Goal: Feedback & Contribution: Contribute content

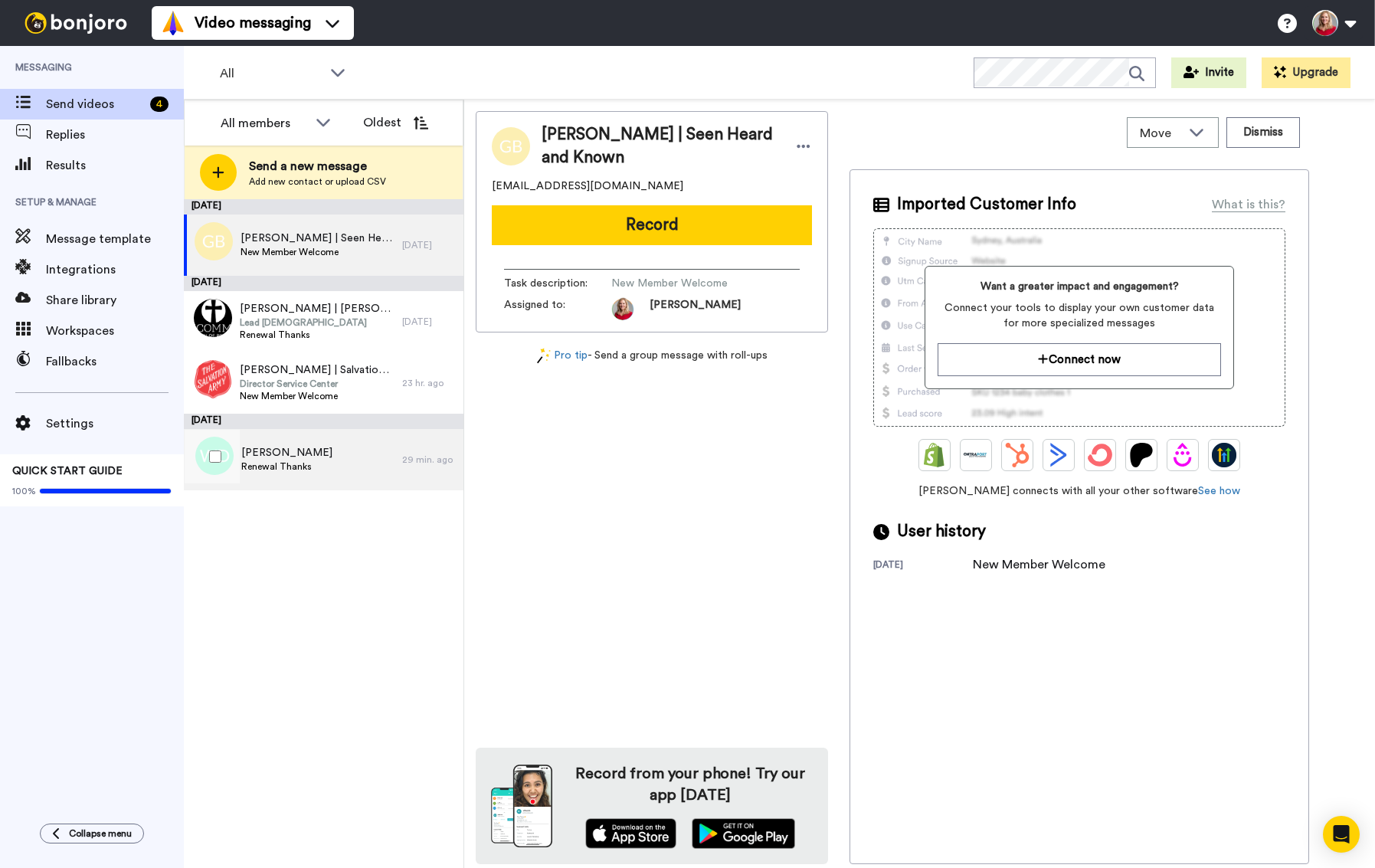
click at [294, 454] on span "Warren Darrah" at bounding box center [287, 453] width 91 height 15
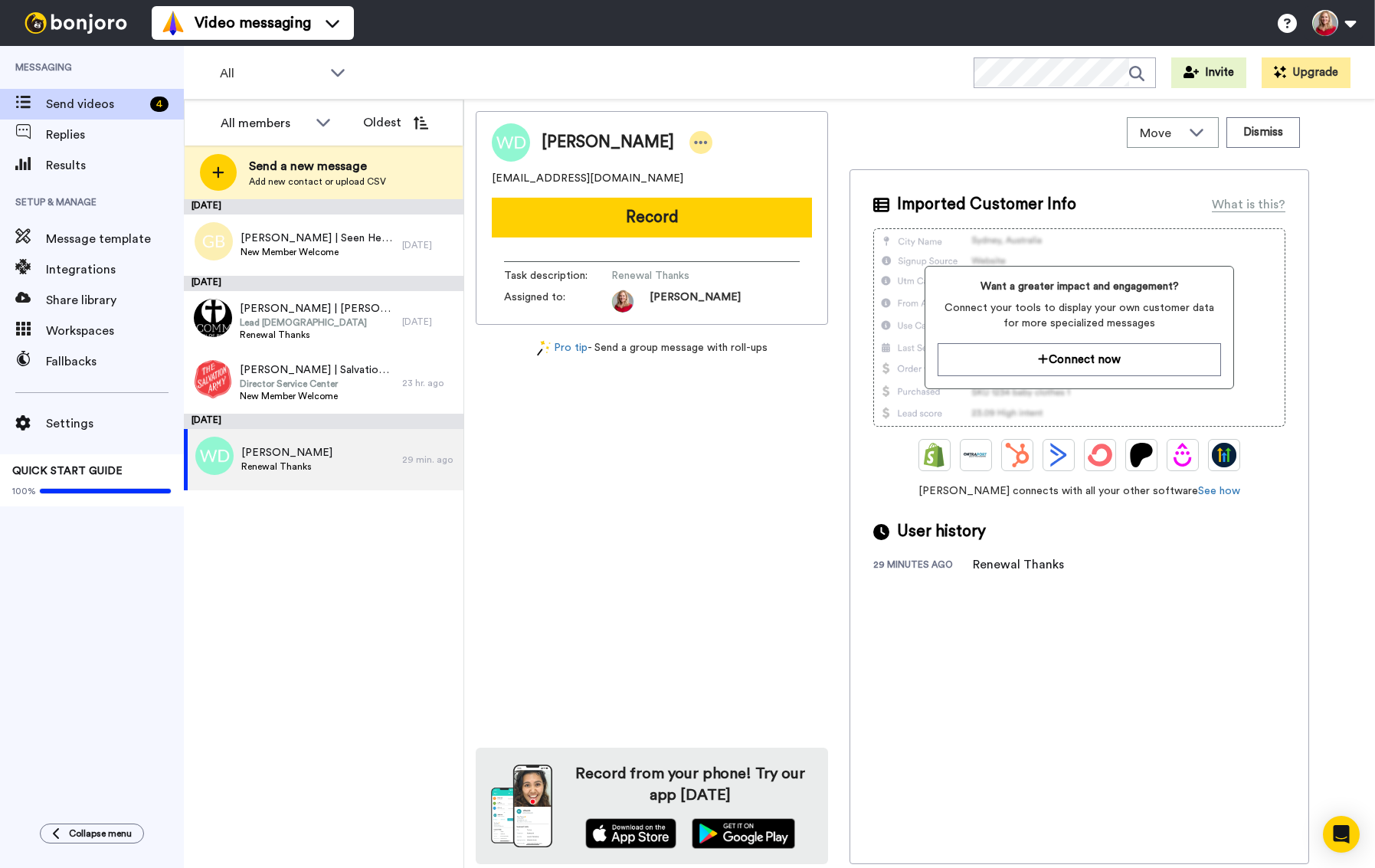
click at [694, 146] on icon at bounding box center [701, 142] width 14 height 15
click at [737, 168] on li "Edit contact" at bounding box center [720, 168] width 111 height 21
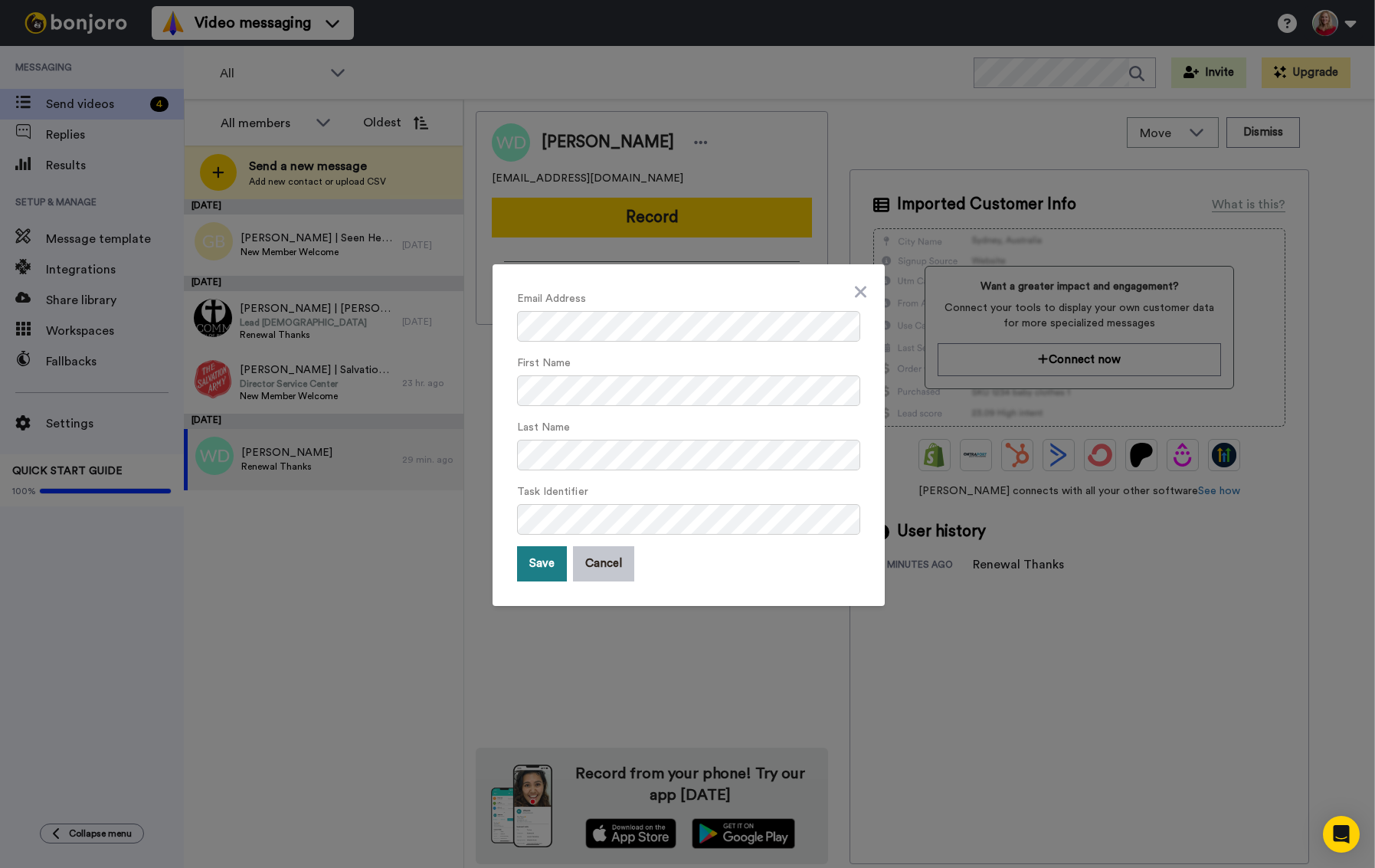
click at [532, 566] on button "Save" at bounding box center [542, 563] width 50 height 35
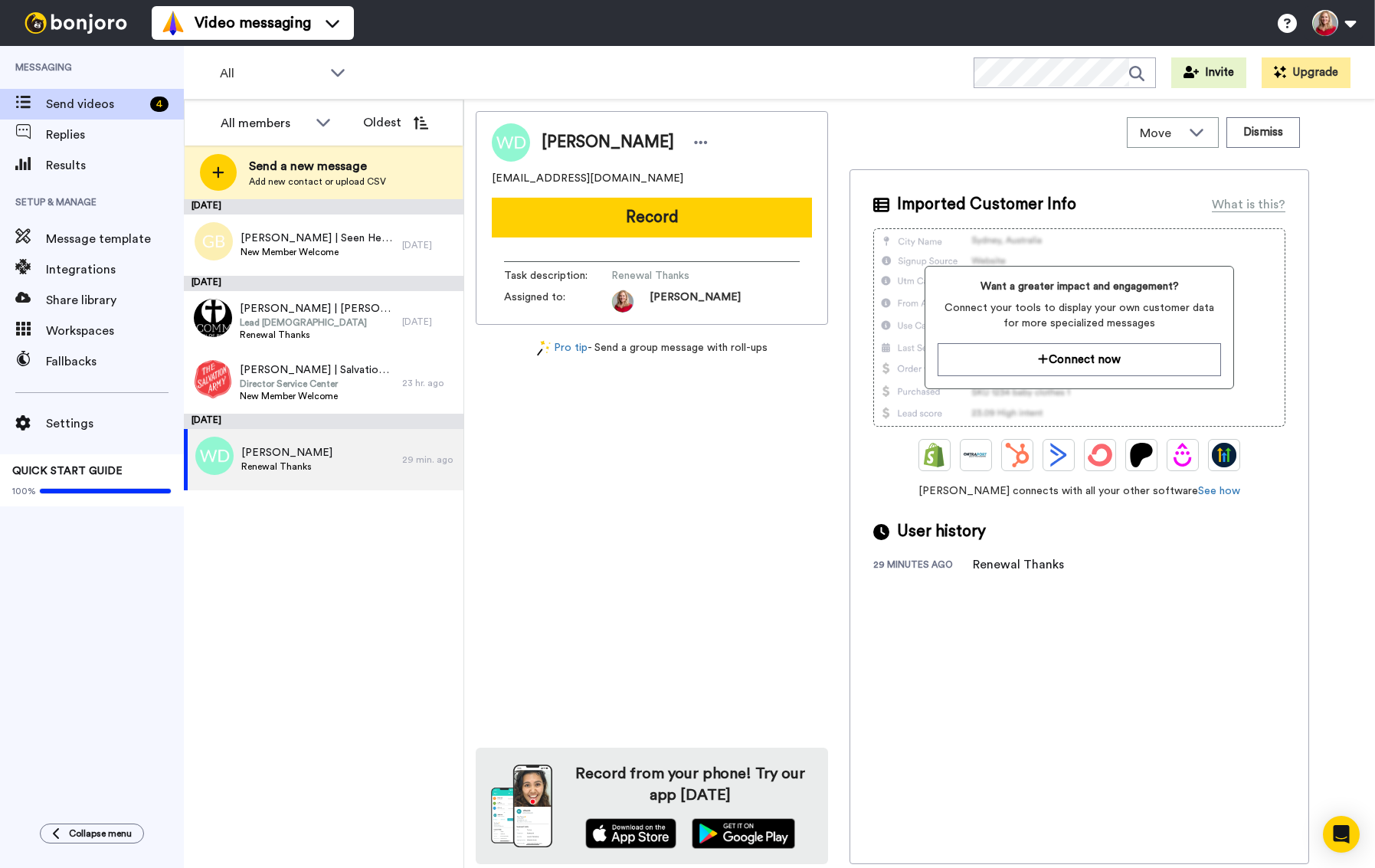
click at [363, 580] on div "September 5 Grant Berry | Seen Heard and Known New Member Welcome 4 days ago Se…" at bounding box center [323, 534] width 280 height 670
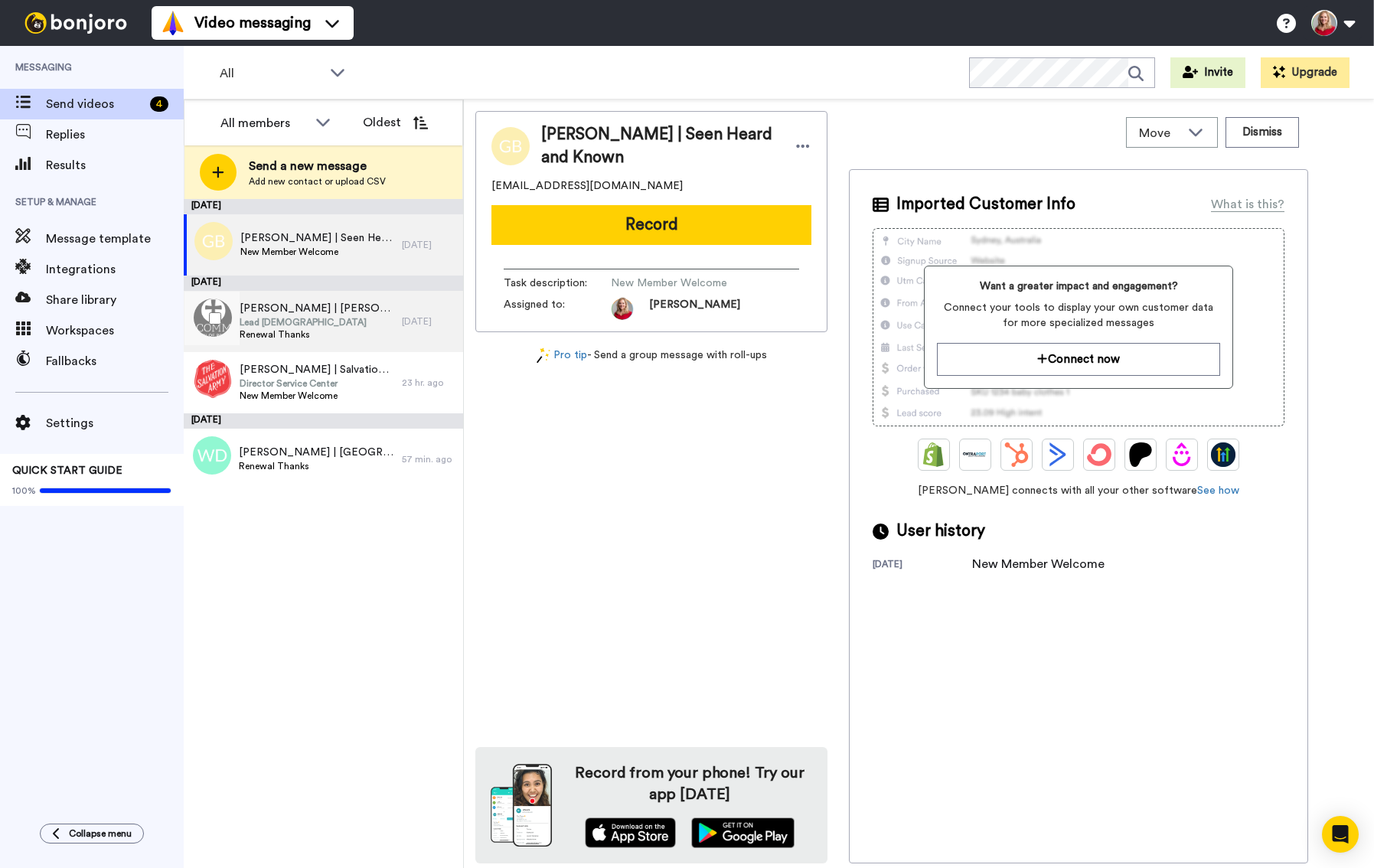
click at [249, 310] on span "Aaron Zustiak | Grace Comm. Church of Riverton" at bounding box center [317, 309] width 155 height 15
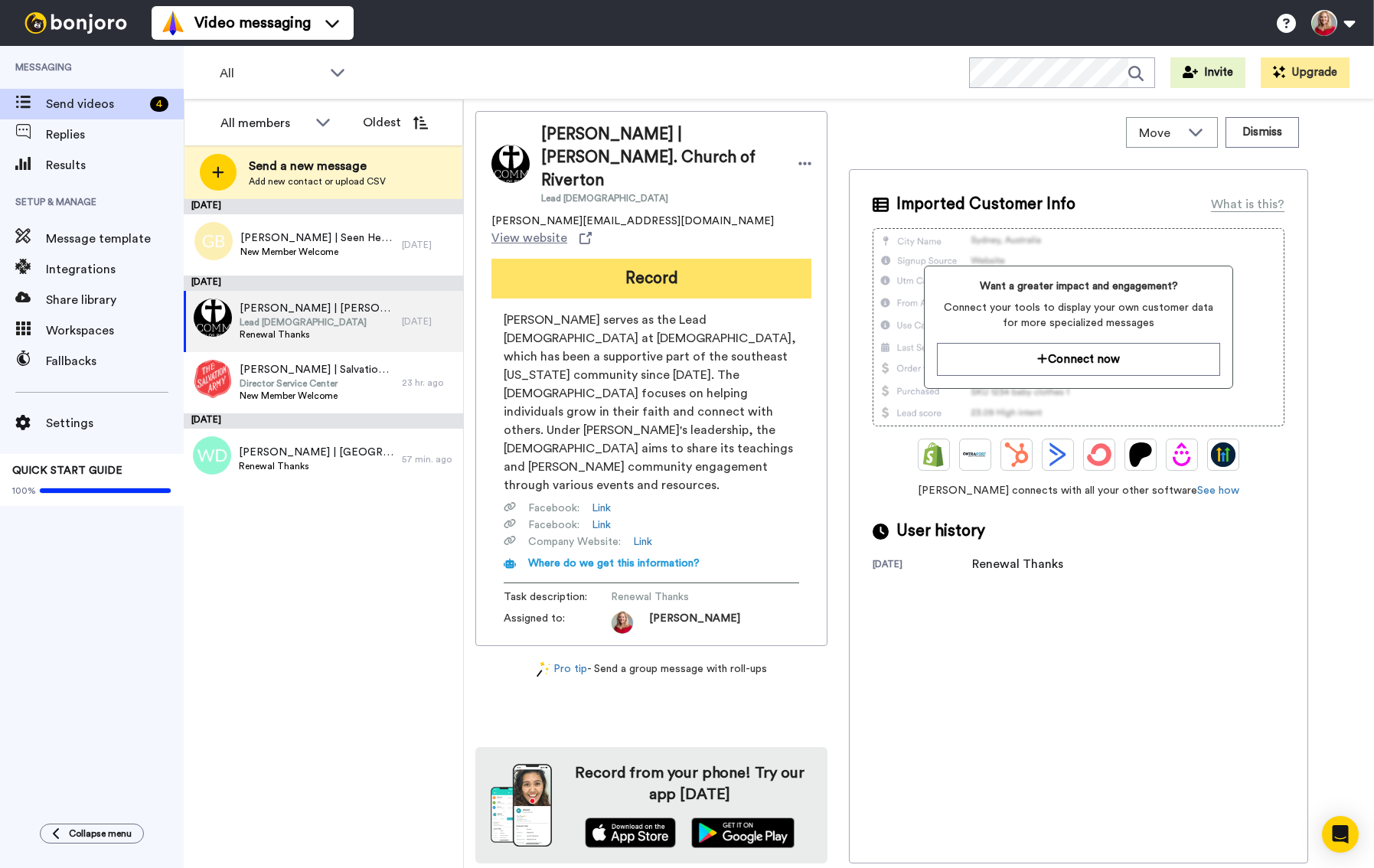
click at [605, 258] on button "Record" at bounding box center [651, 278] width 320 height 40
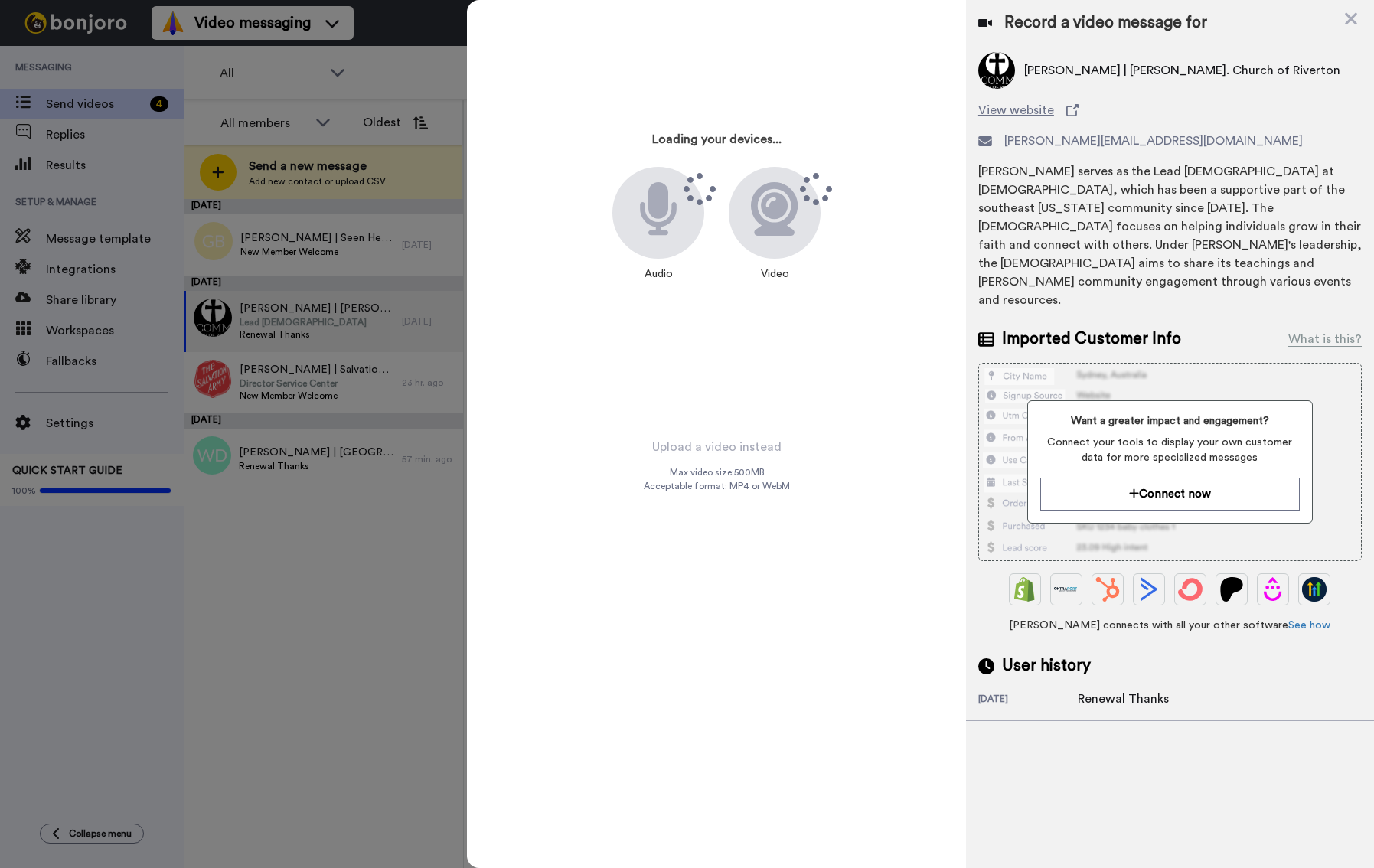
click at [605, 238] on div "Loading your devices... Audio Video Upload a video instead Max video size: 500 …" at bounding box center [920, 434] width 907 height 868
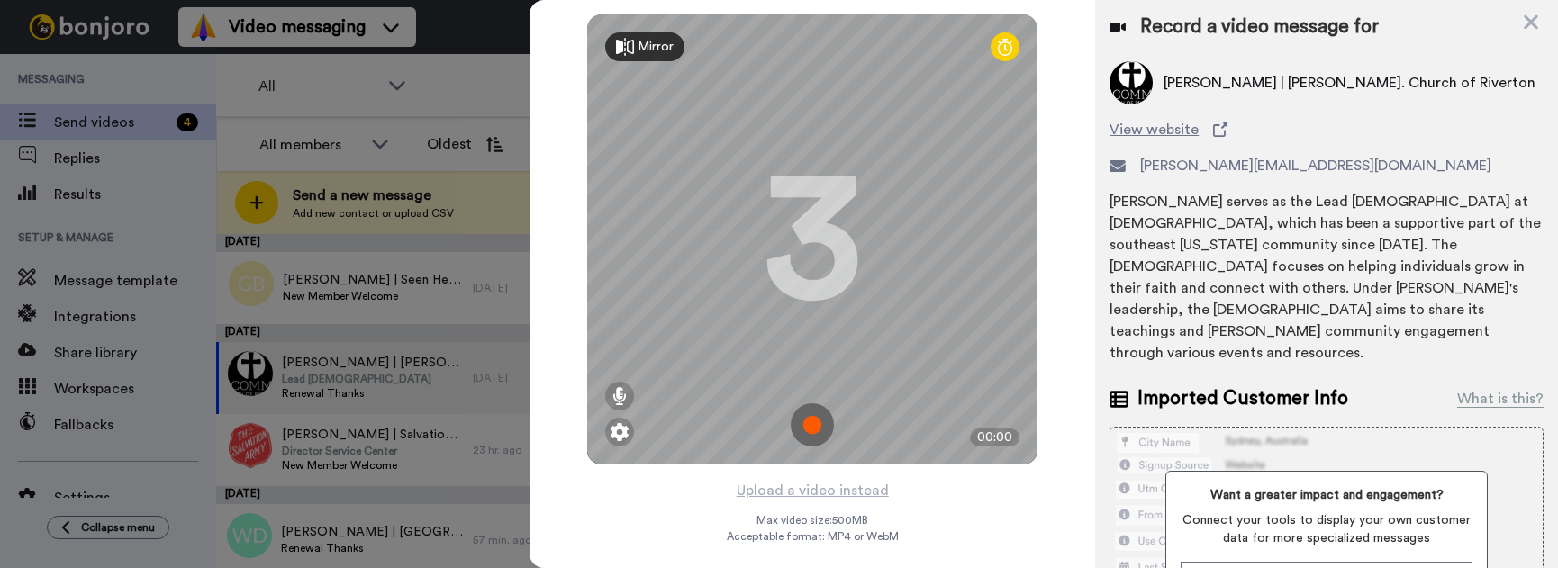
click at [810, 426] on img at bounding box center [812, 424] width 43 height 43
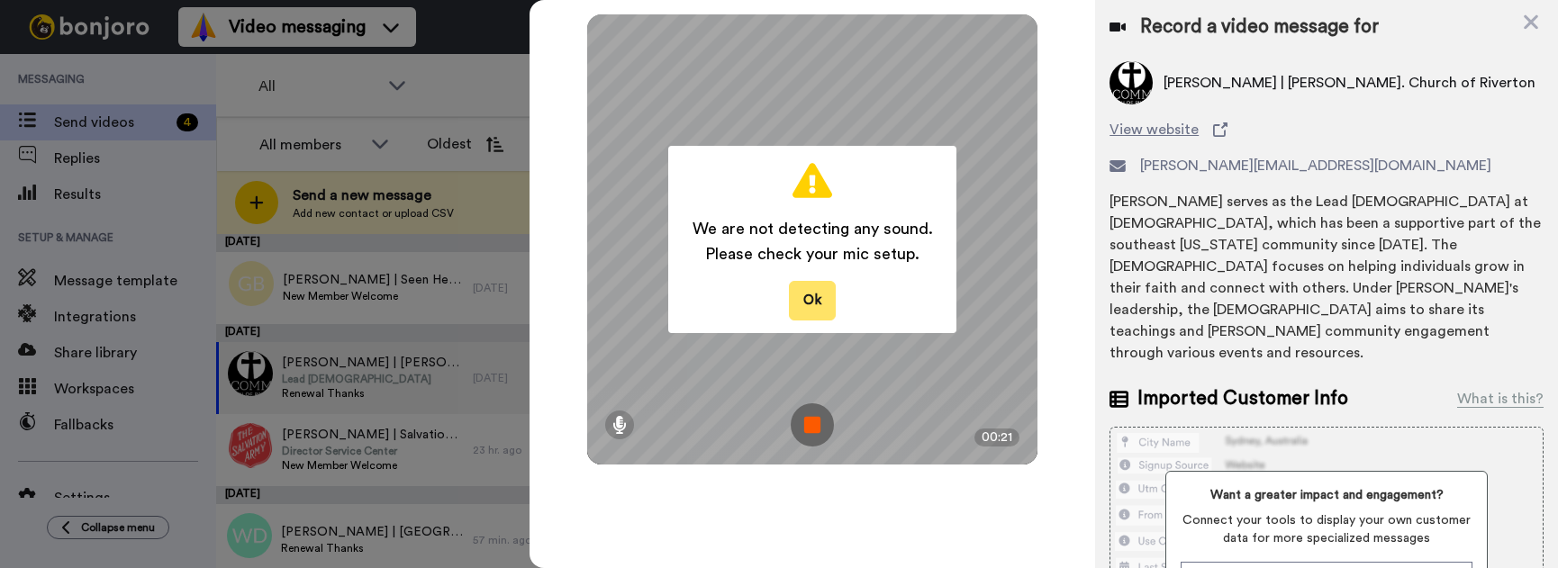
click at [815, 303] on button "Ok" at bounding box center [812, 300] width 47 height 39
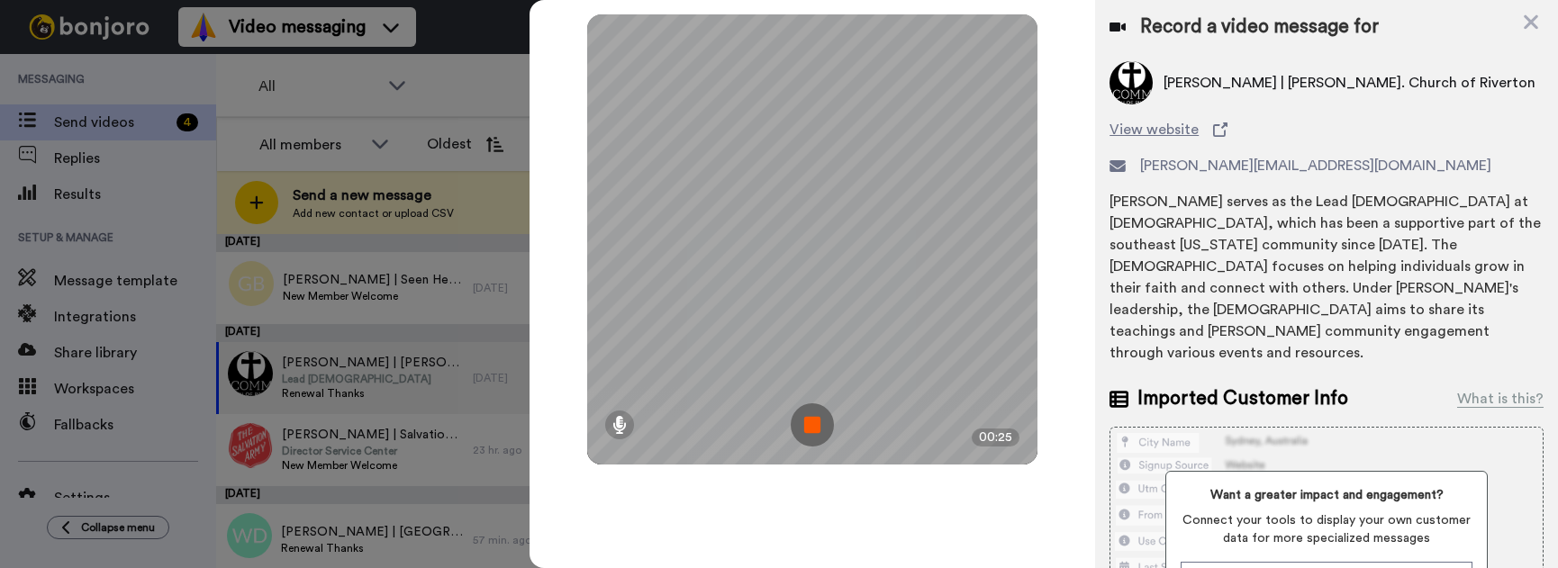
click at [801, 425] on img at bounding box center [812, 424] width 43 height 43
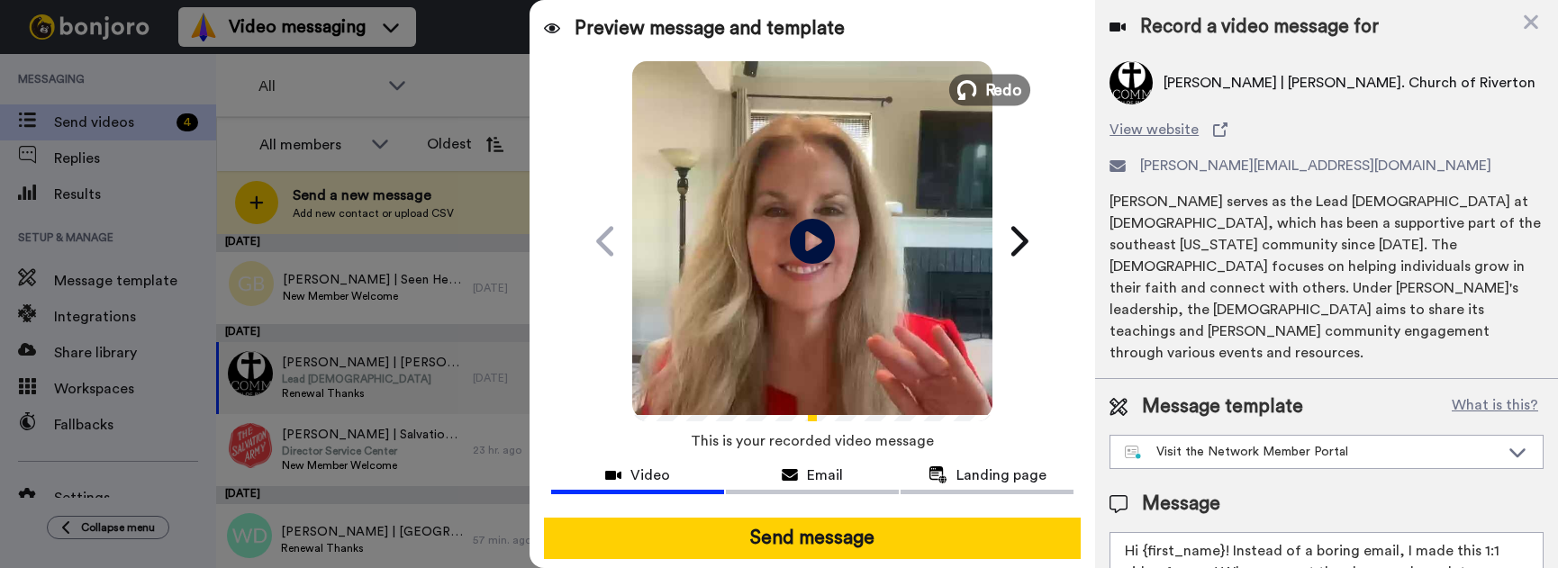
click at [985, 86] on span "Redo" at bounding box center [1004, 88] width 38 height 23
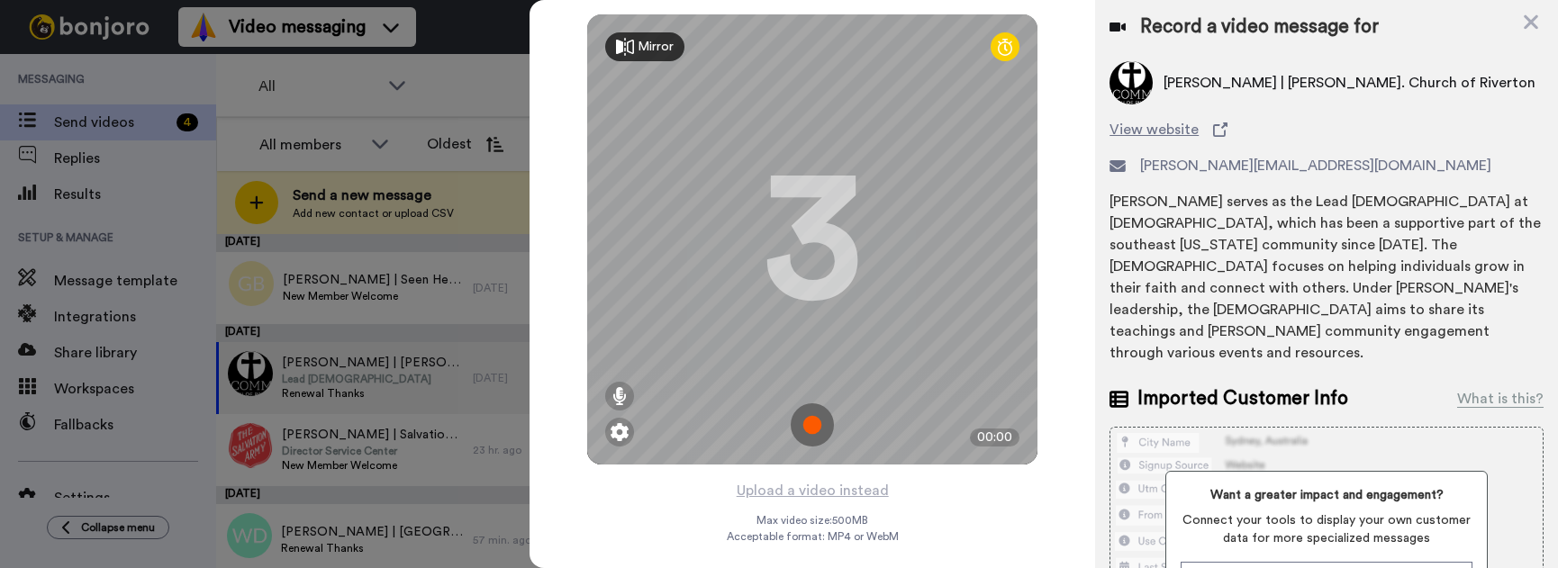
click at [806, 425] on img at bounding box center [812, 424] width 43 height 43
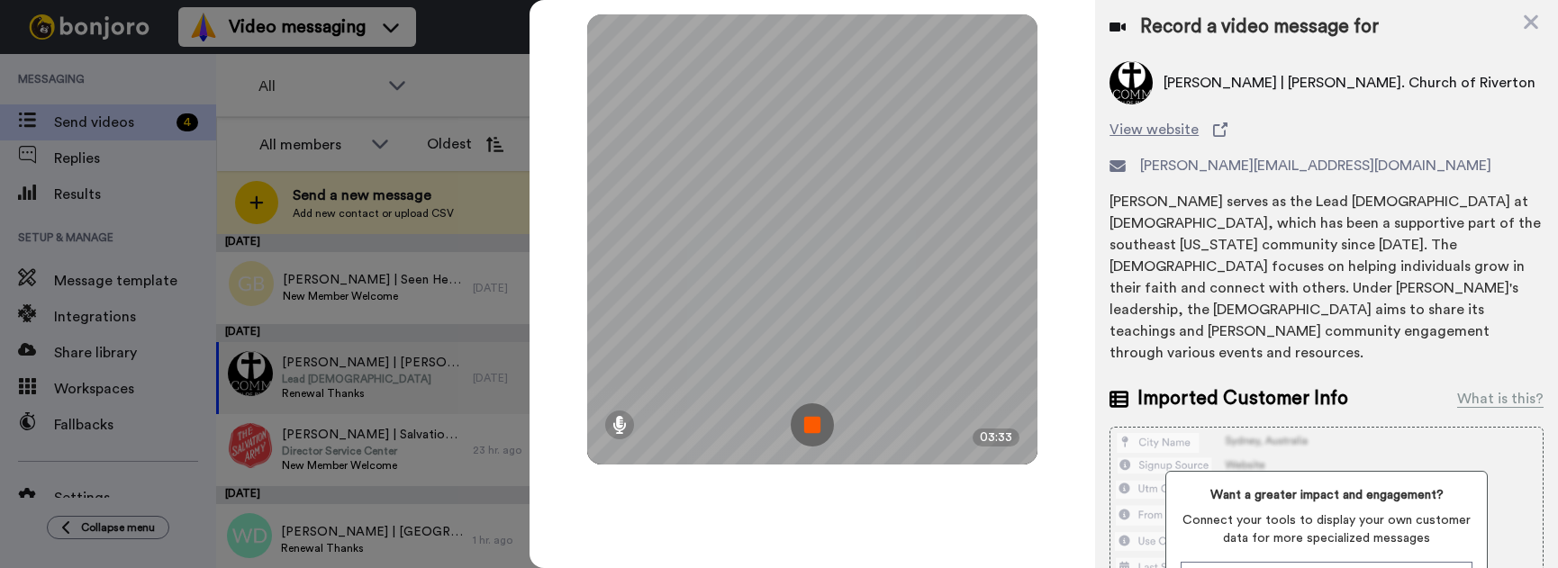
click at [807, 420] on img at bounding box center [812, 424] width 43 height 43
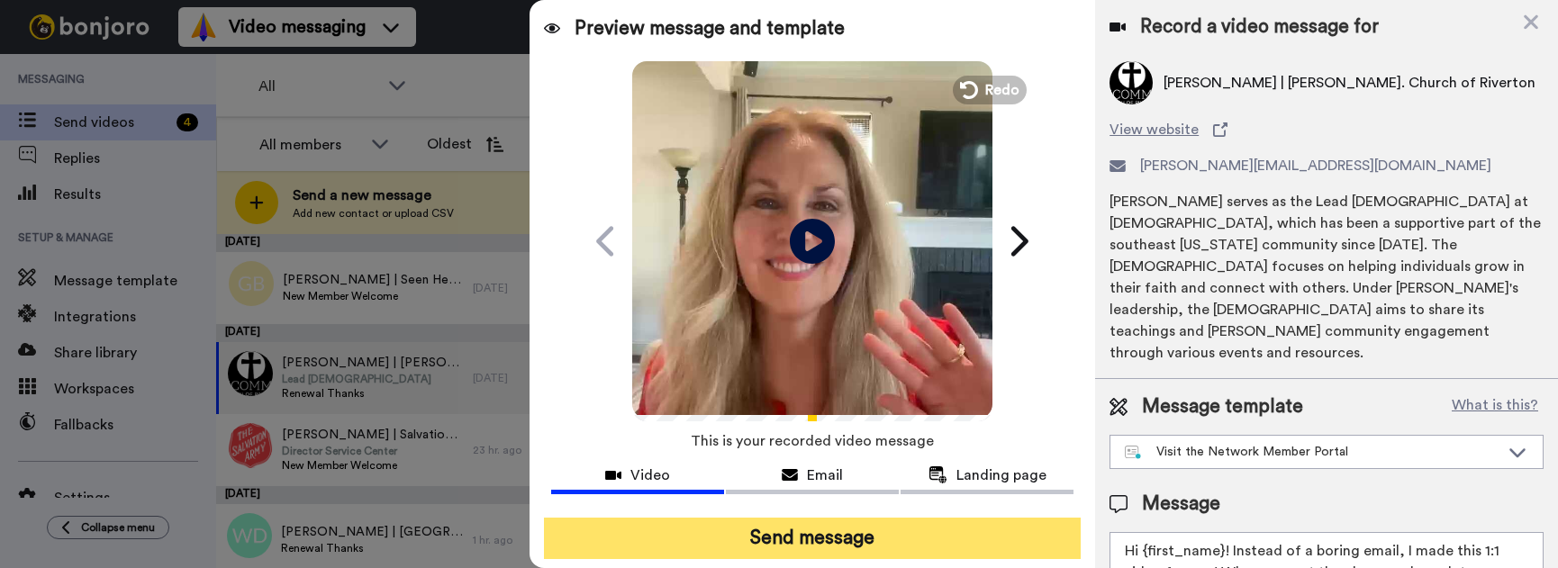
click at [797, 541] on button "Send message" at bounding box center [812, 538] width 537 height 41
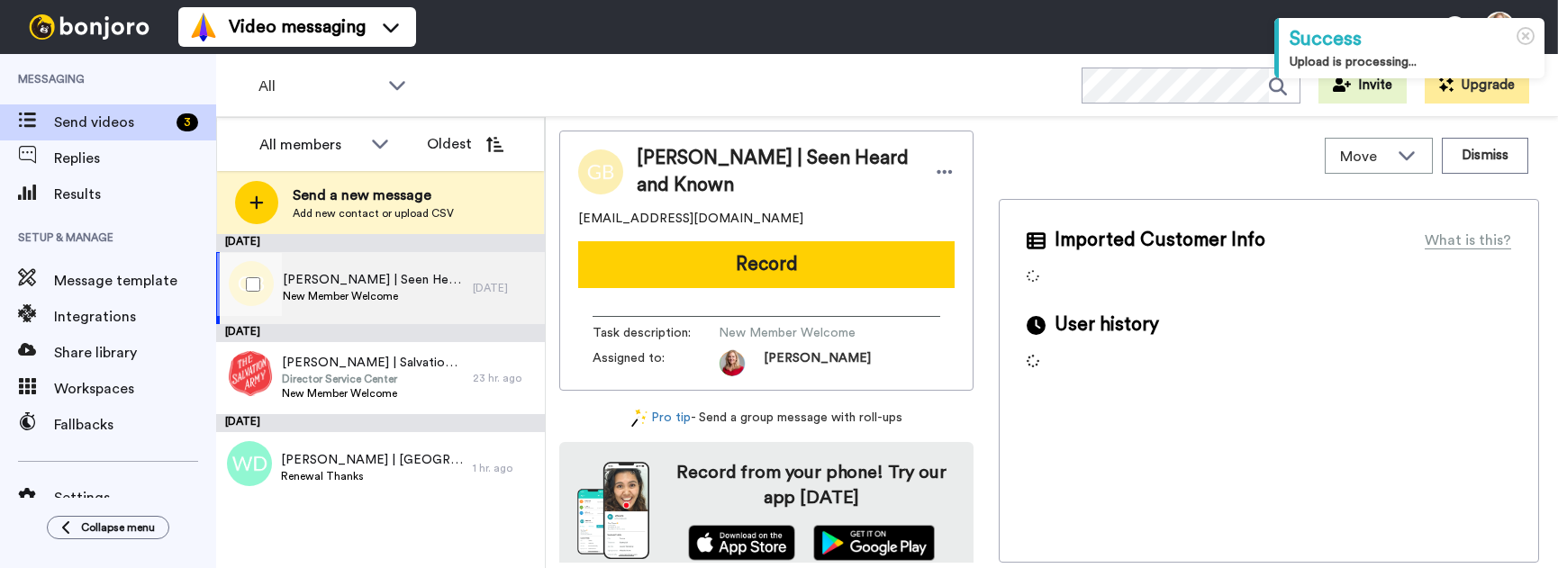
click at [358, 289] on span "New Member Welcome" at bounding box center [373, 296] width 181 height 14
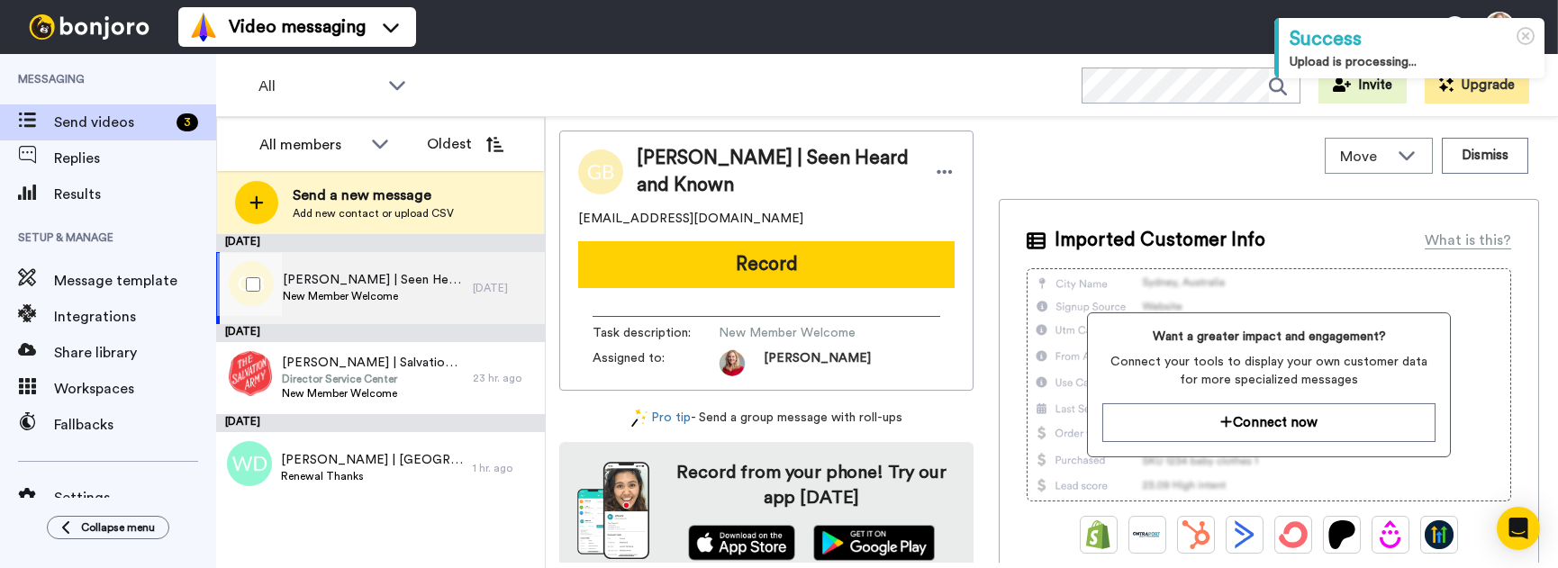
click at [358, 289] on span "New Member Welcome" at bounding box center [373, 296] width 181 height 14
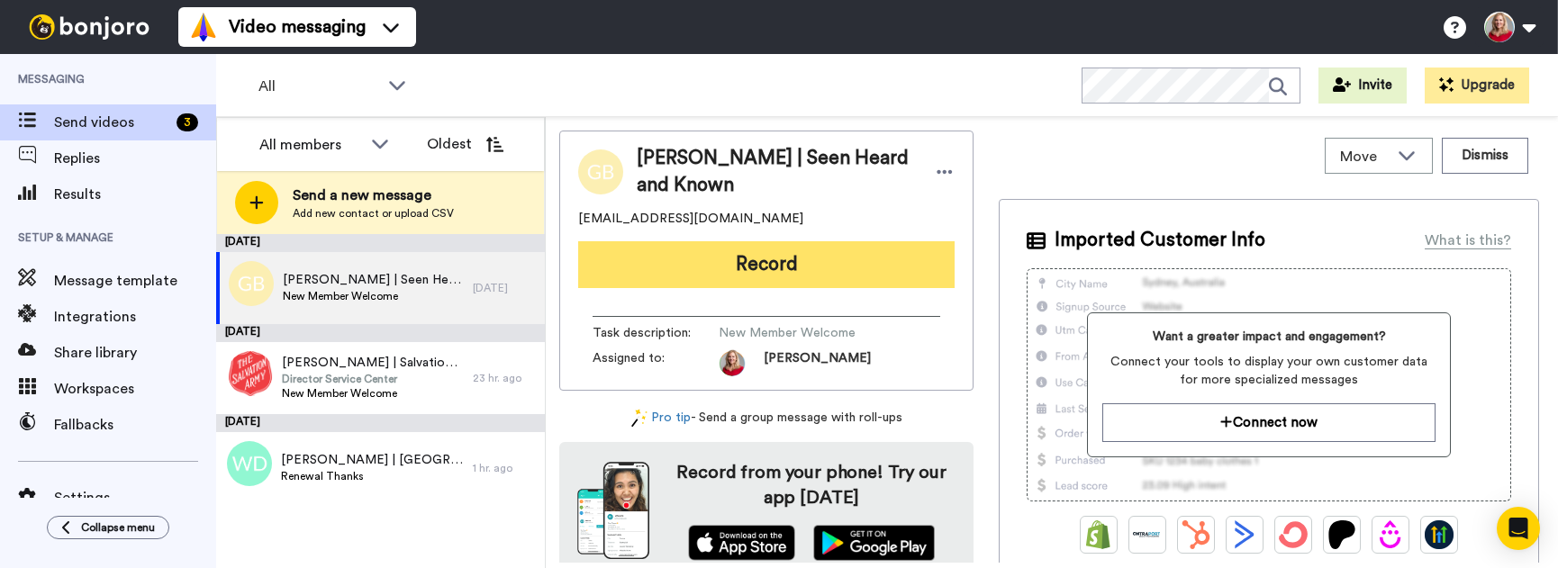
click at [792, 261] on button "Record" at bounding box center [766, 264] width 376 height 47
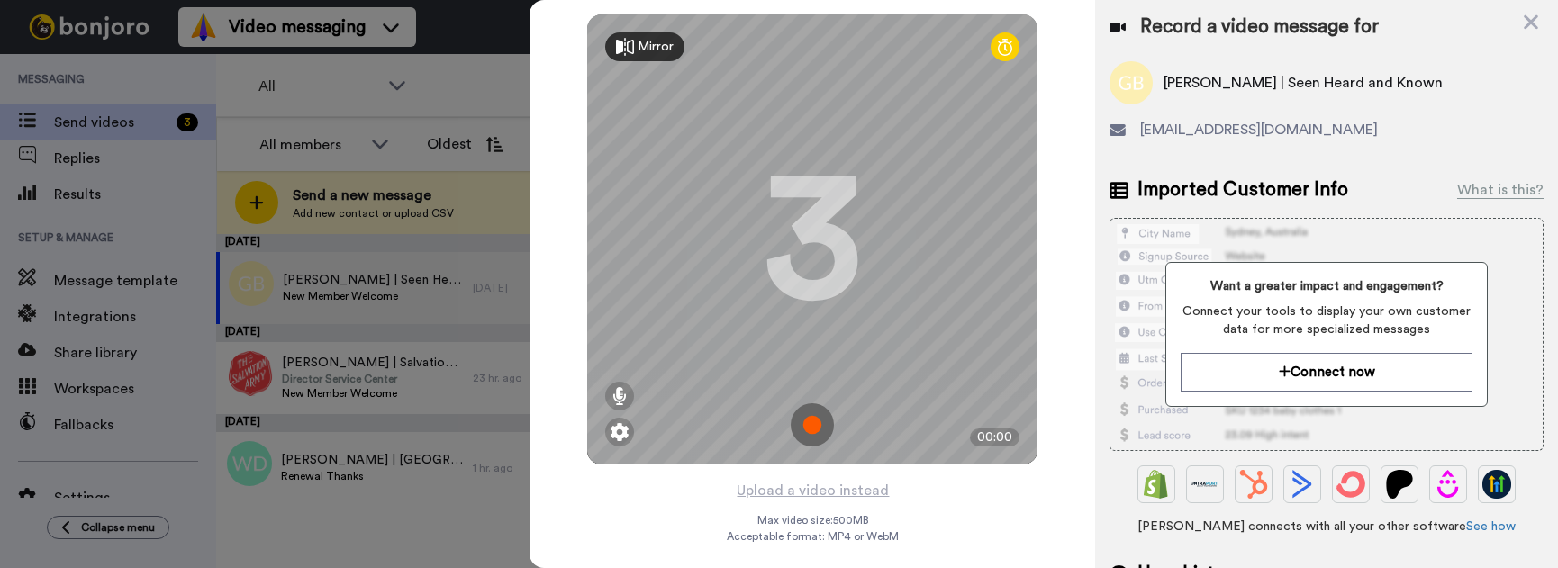
click at [808, 416] on img at bounding box center [812, 424] width 43 height 43
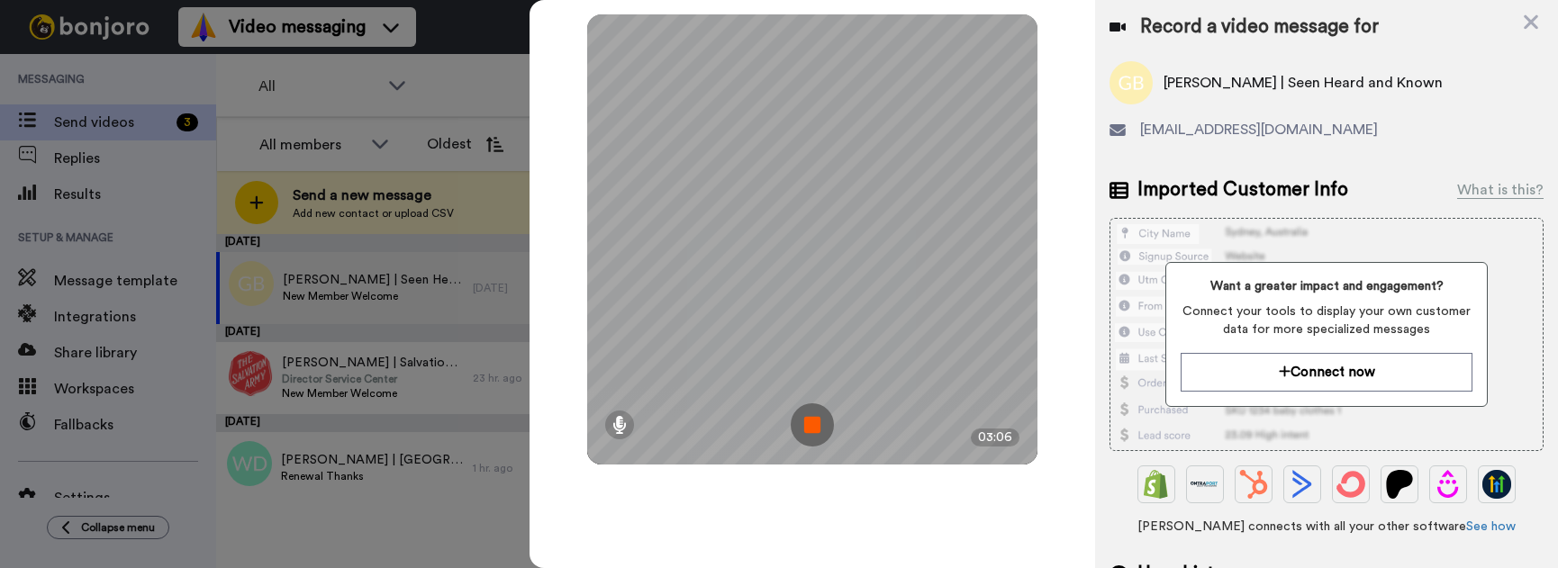
click at [819, 427] on img at bounding box center [812, 424] width 43 height 43
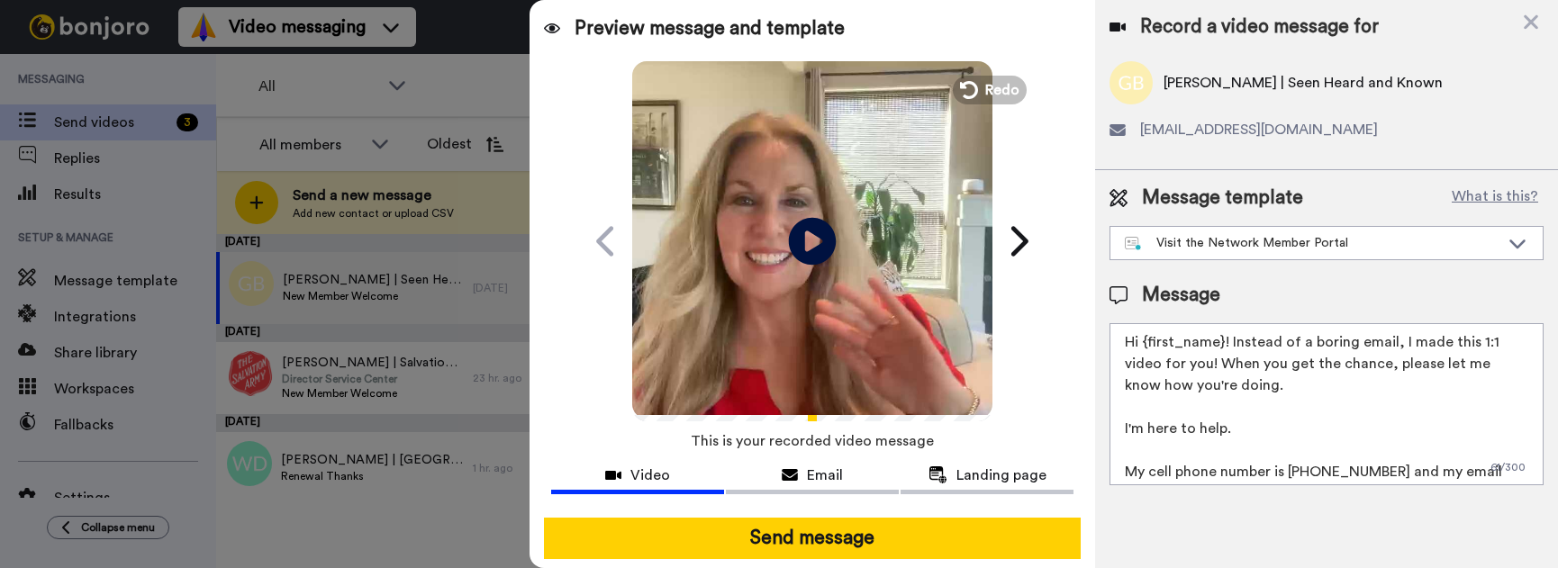
click at [797, 220] on icon at bounding box center [813, 241] width 48 height 48
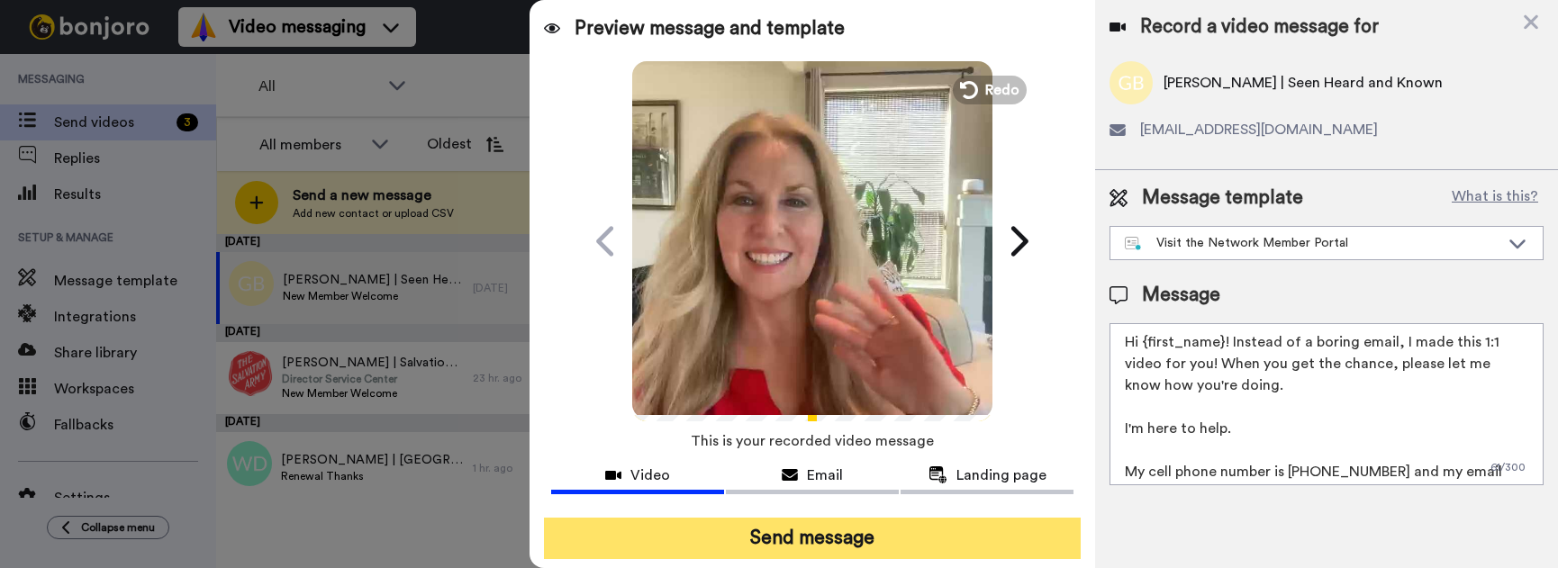
click at [771, 537] on button "Send message" at bounding box center [812, 538] width 537 height 41
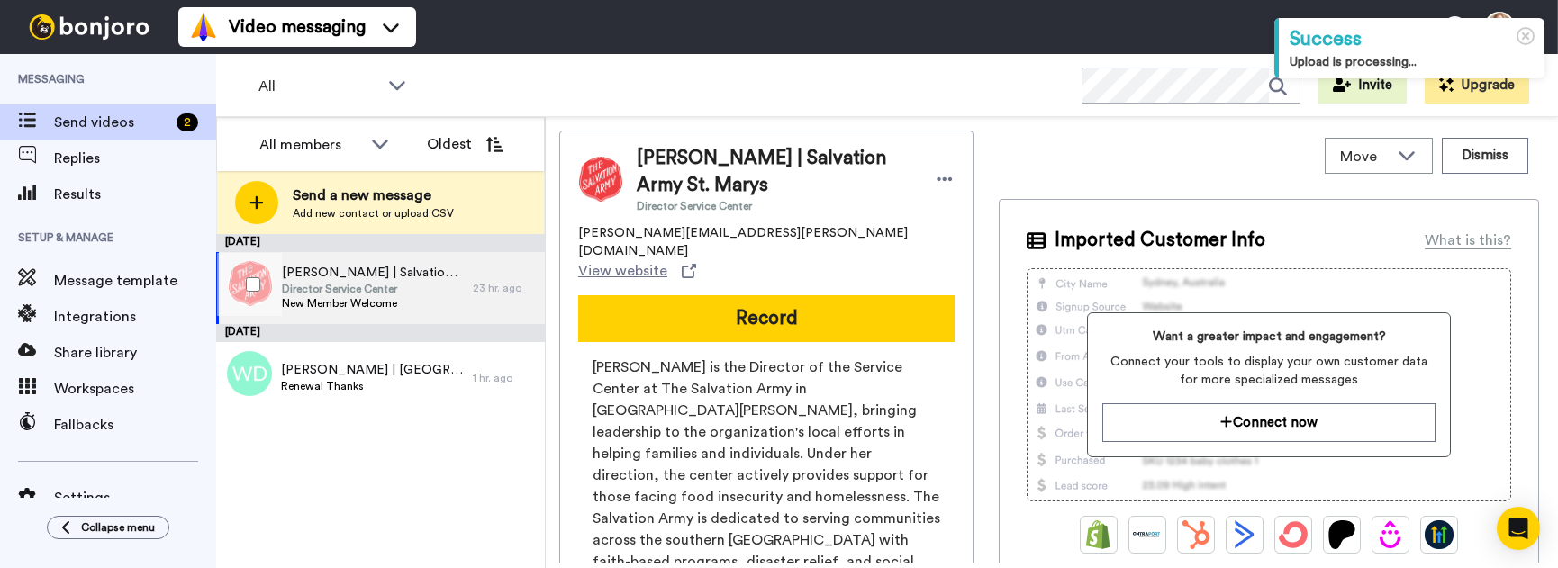
click at [352, 286] on span "Director Service Center" at bounding box center [373, 289] width 182 height 14
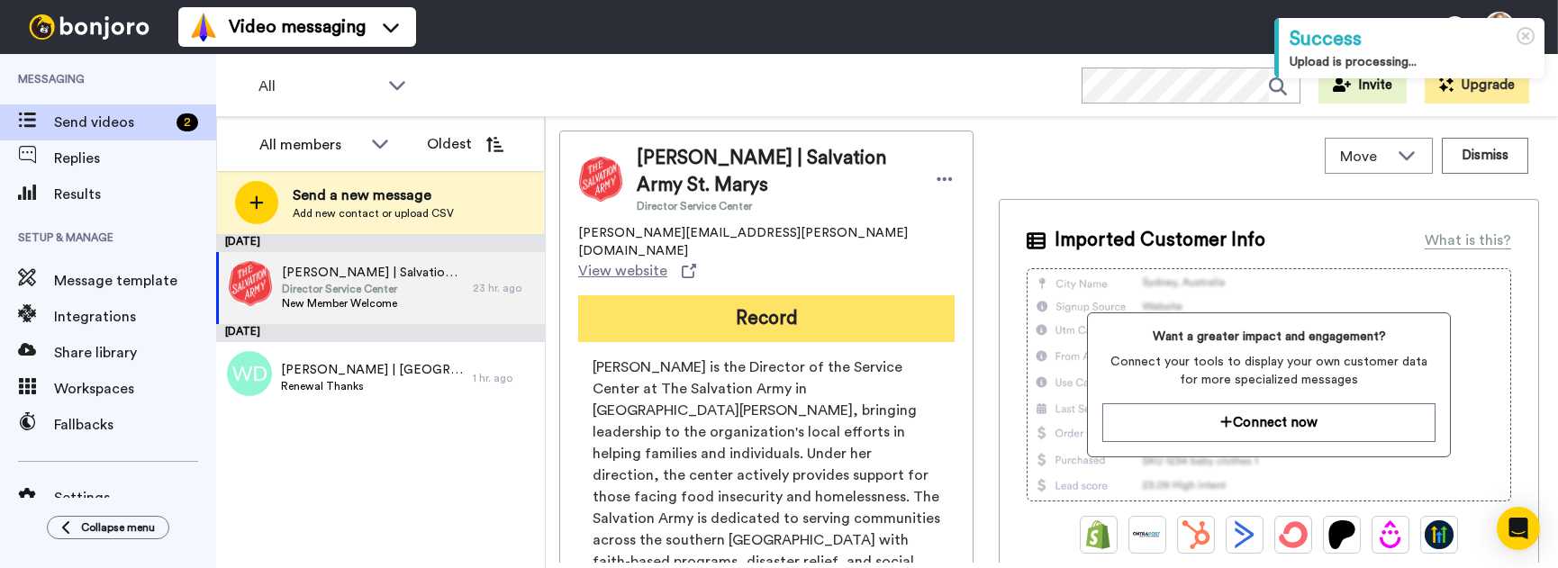
click at [780, 295] on button "Record" at bounding box center [766, 318] width 376 height 47
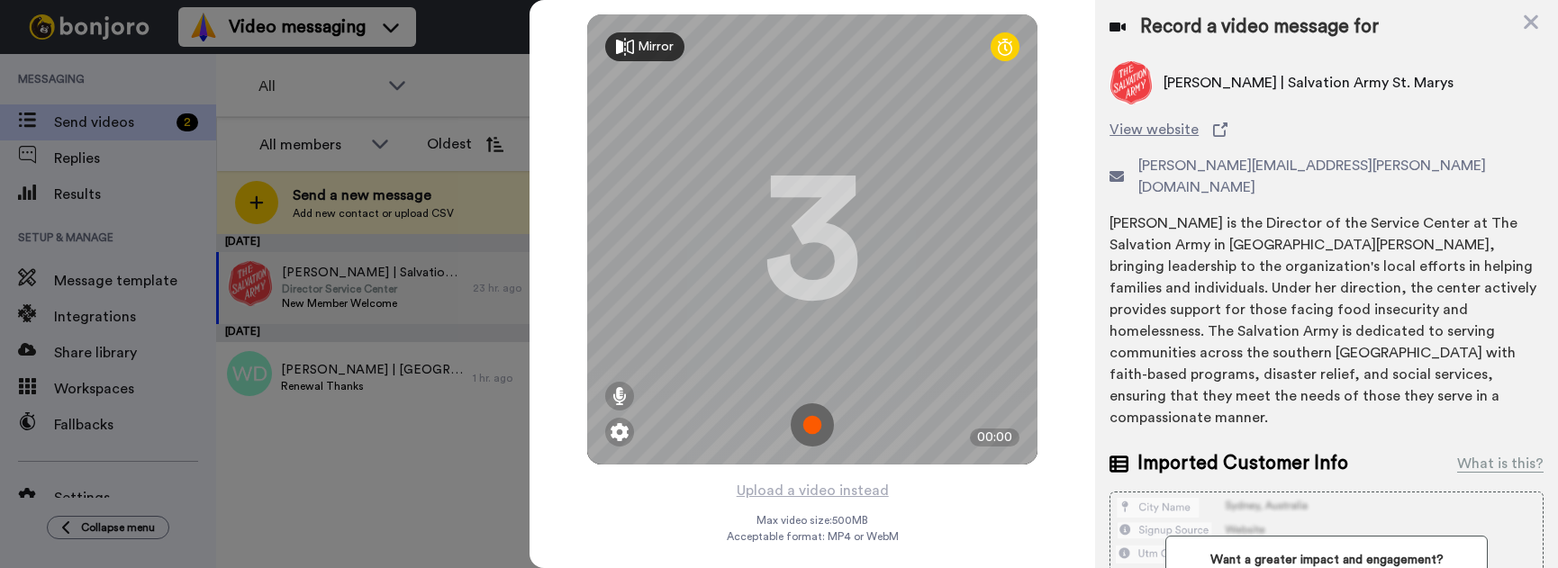
click at [814, 431] on img at bounding box center [812, 424] width 43 height 43
click at [814, 431] on div "Mirror Redo 3 00:00" at bounding box center [812, 239] width 450 height 450
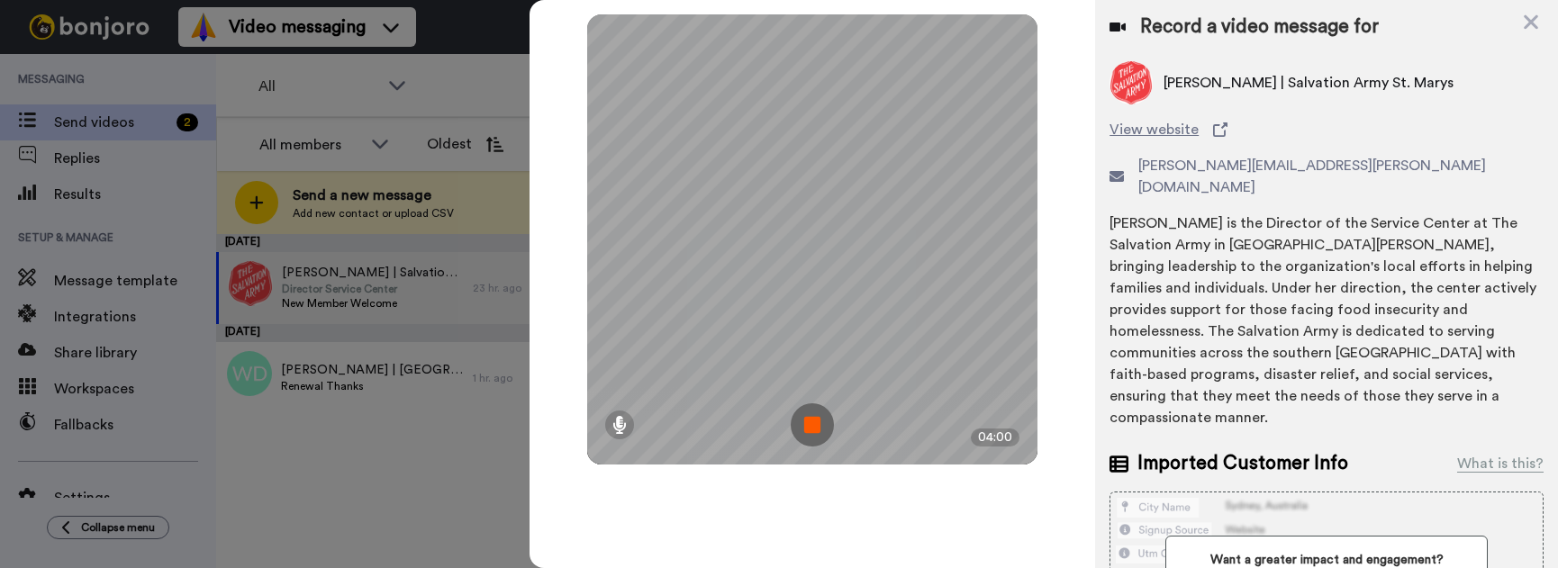
click at [816, 420] on img at bounding box center [812, 424] width 43 height 43
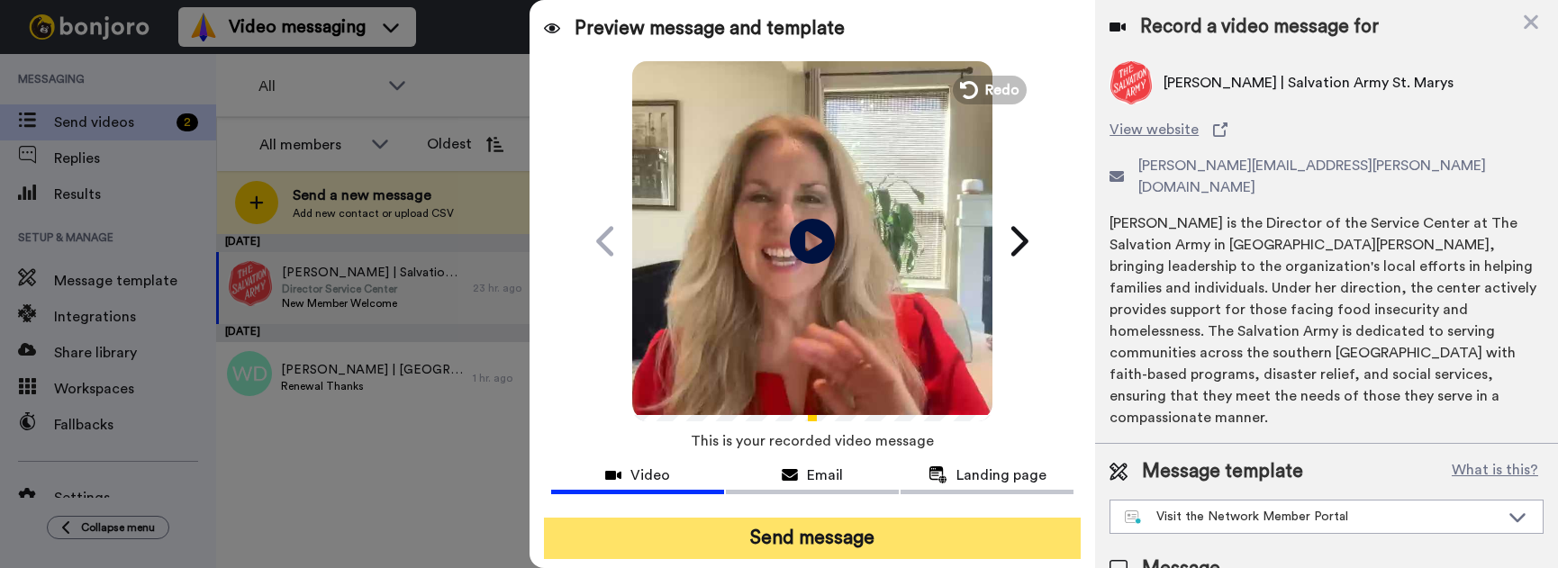
click at [798, 541] on button "Send message" at bounding box center [812, 538] width 537 height 41
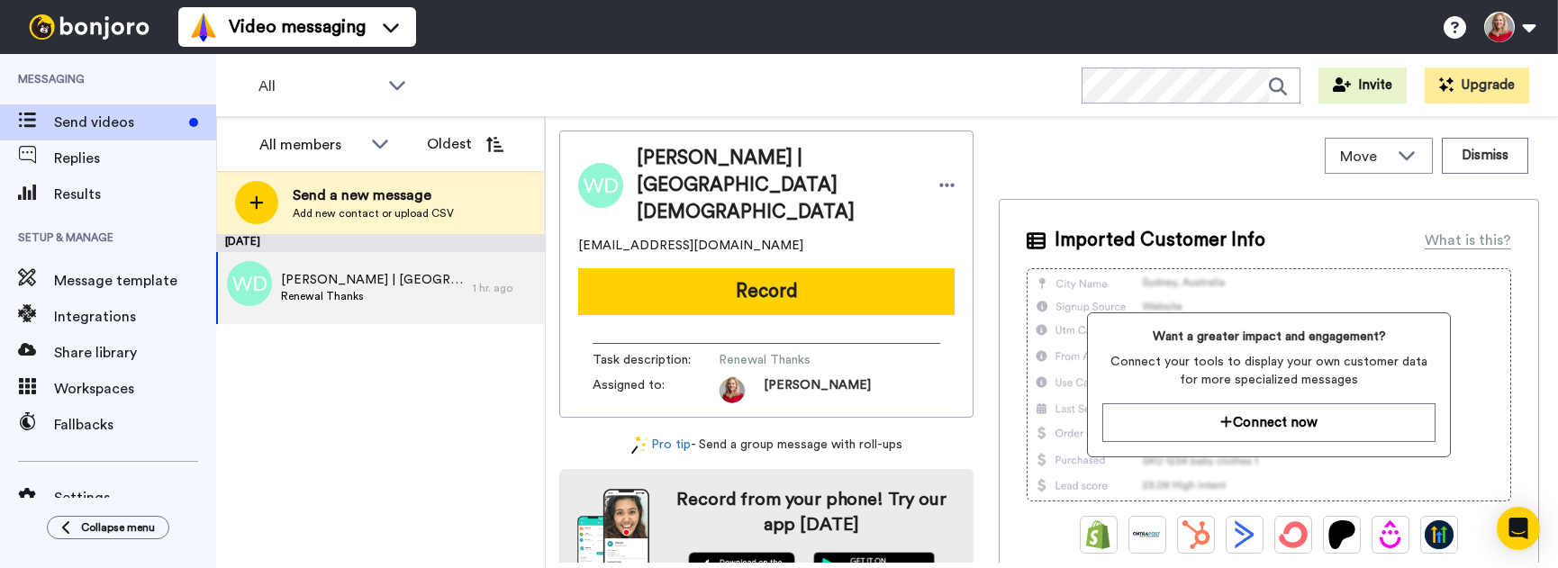
click at [320, 287] on span "Warren Darrah | Vine Street Bible Church" at bounding box center [372, 280] width 183 height 18
click at [365, 367] on div "September 9 Warren Darrah | Vine Street Bible Church Renewal Thanks 1 hr. ago" at bounding box center [380, 401] width 329 height 334
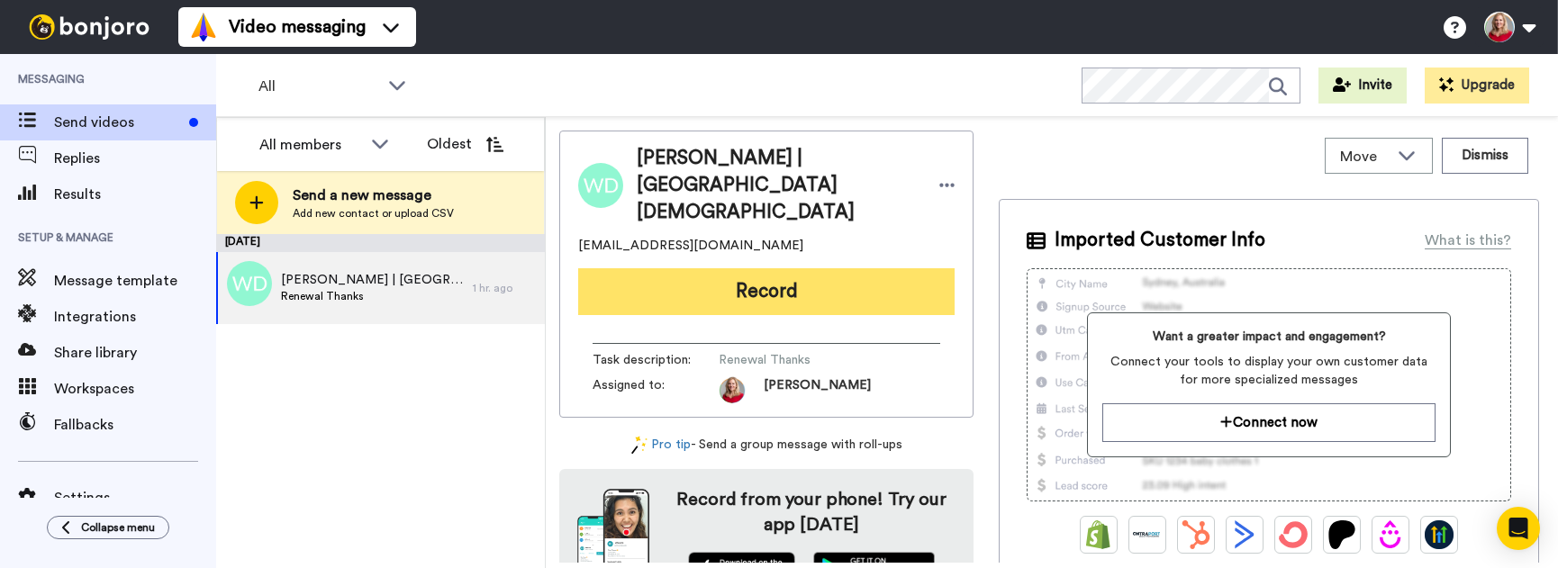
click at [719, 268] on button "Record" at bounding box center [766, 291] width 376 height 47
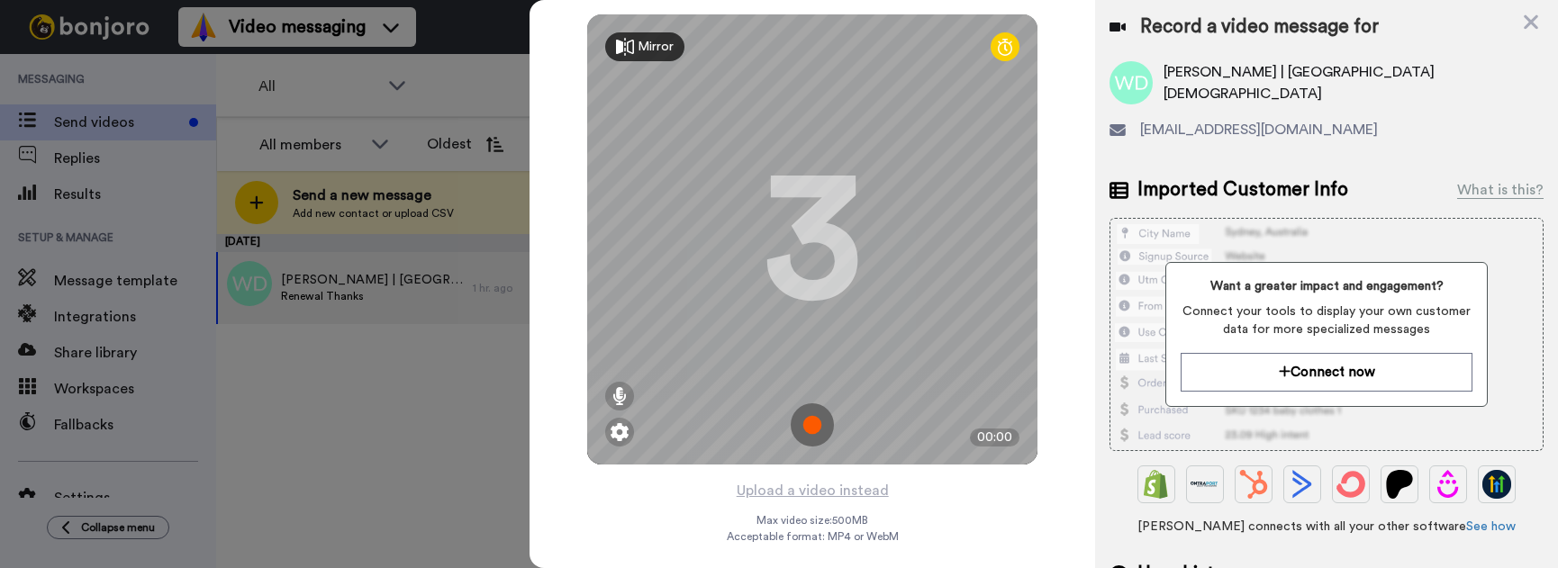
click at [811, 422] on img at bounding box center [812, 424] width 43 height 43
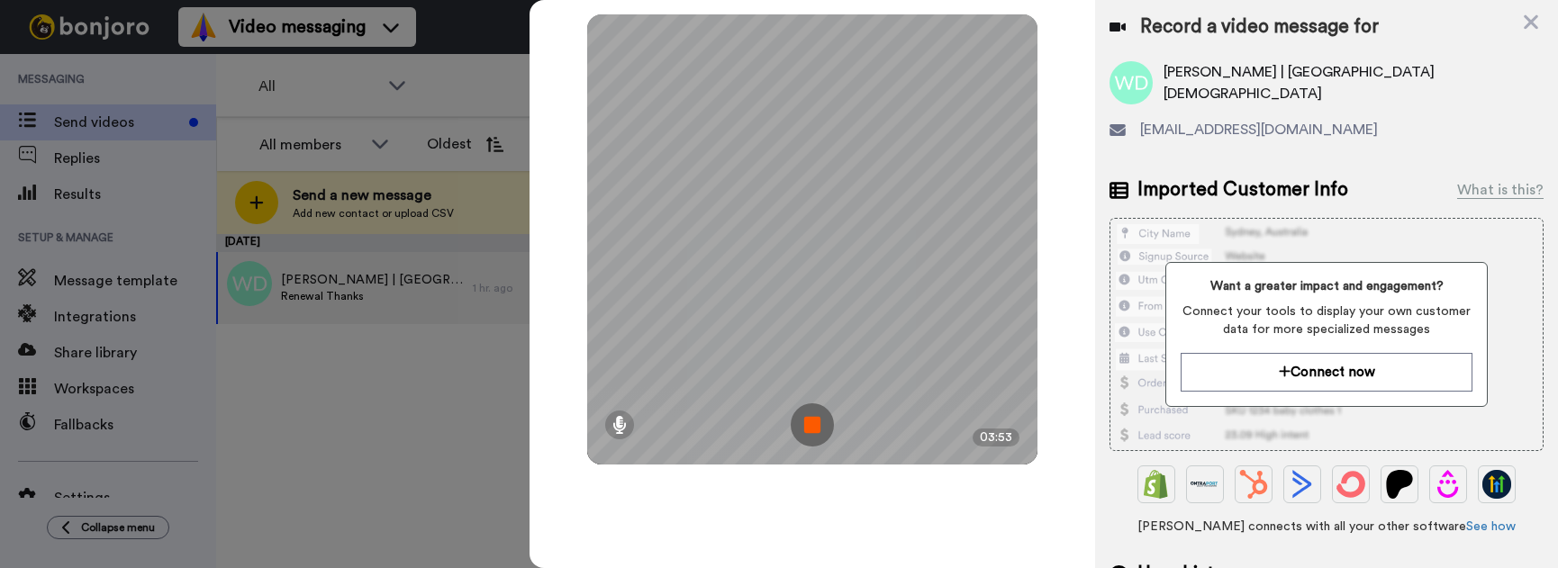
click at [818, 427] on img at bounding box center [812, 424] width 43 height 43
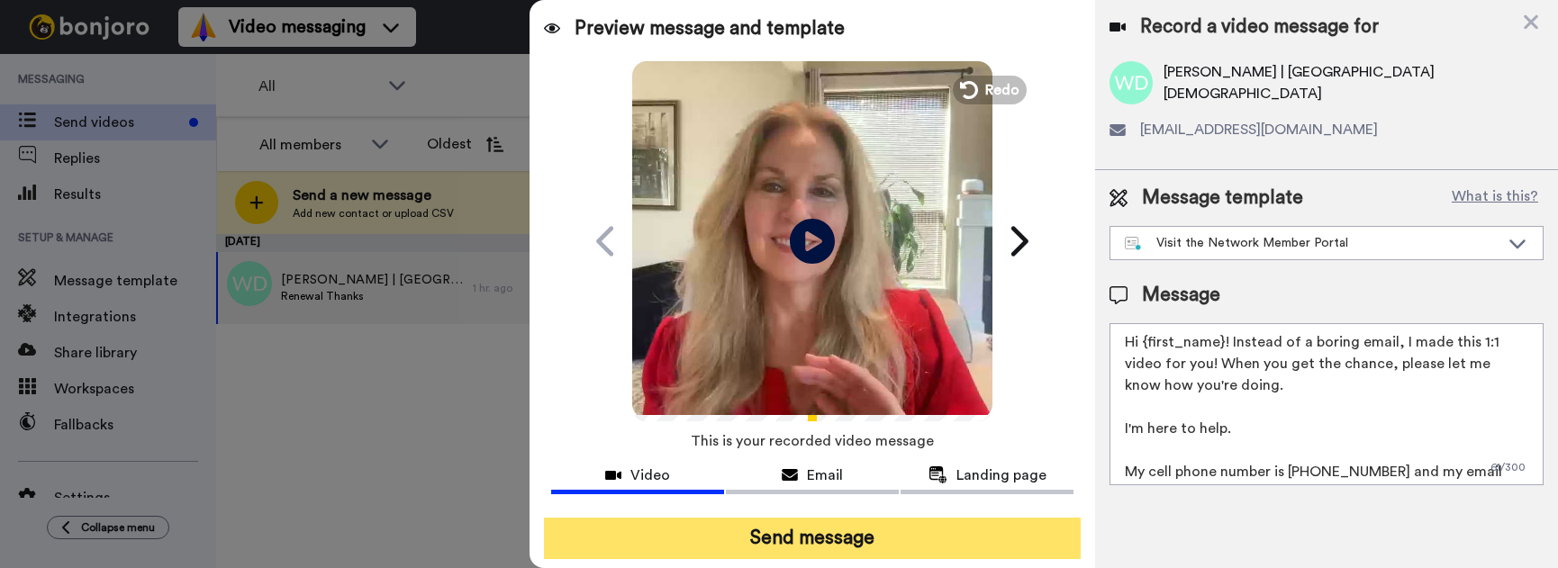
click at [801, 544] on button "Send message" at bounding box center [812, 538] width 537 height 41
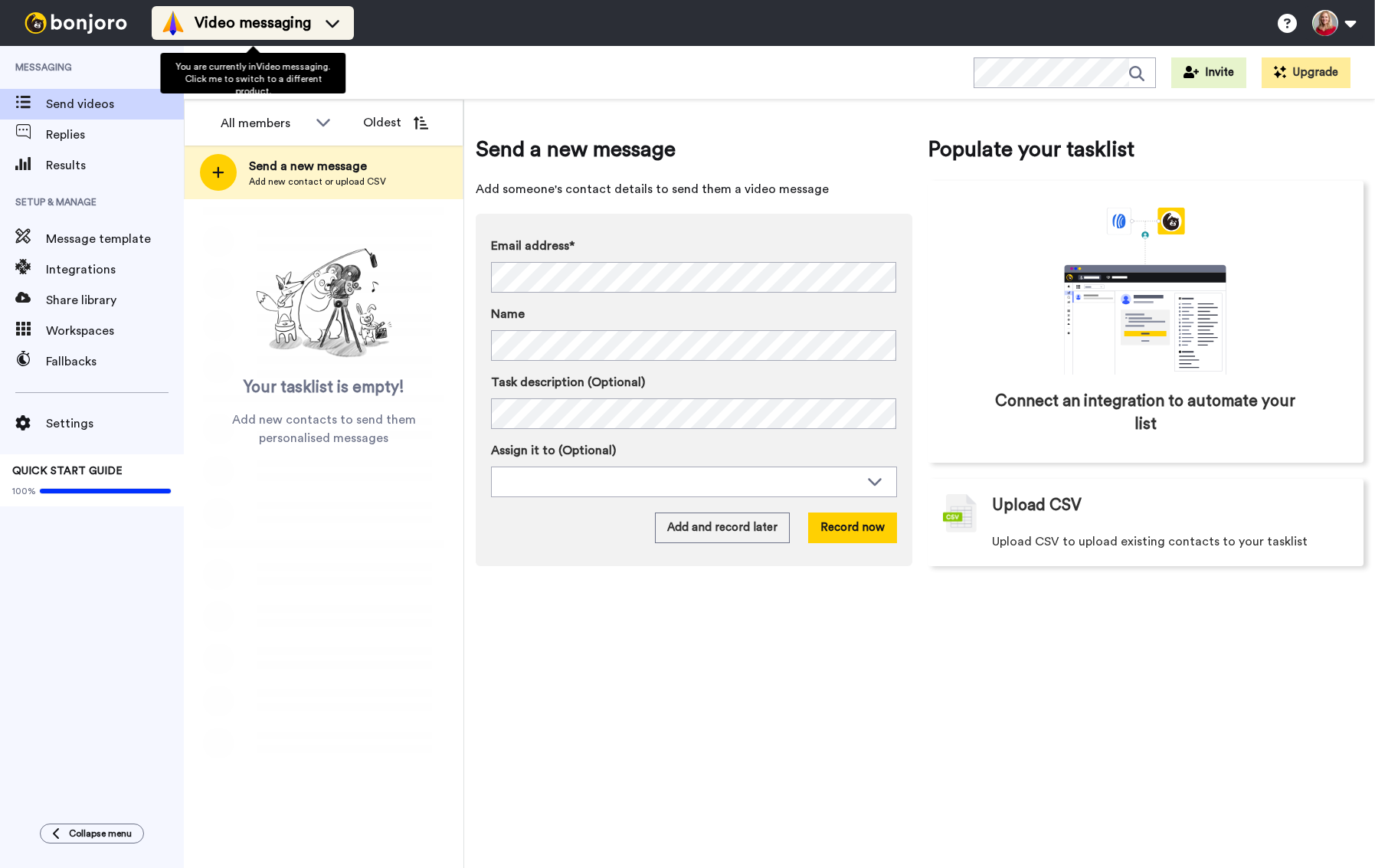
click at [282, 24] on span "Video messaging" at bounding box center [253, 22] width 117 height 21
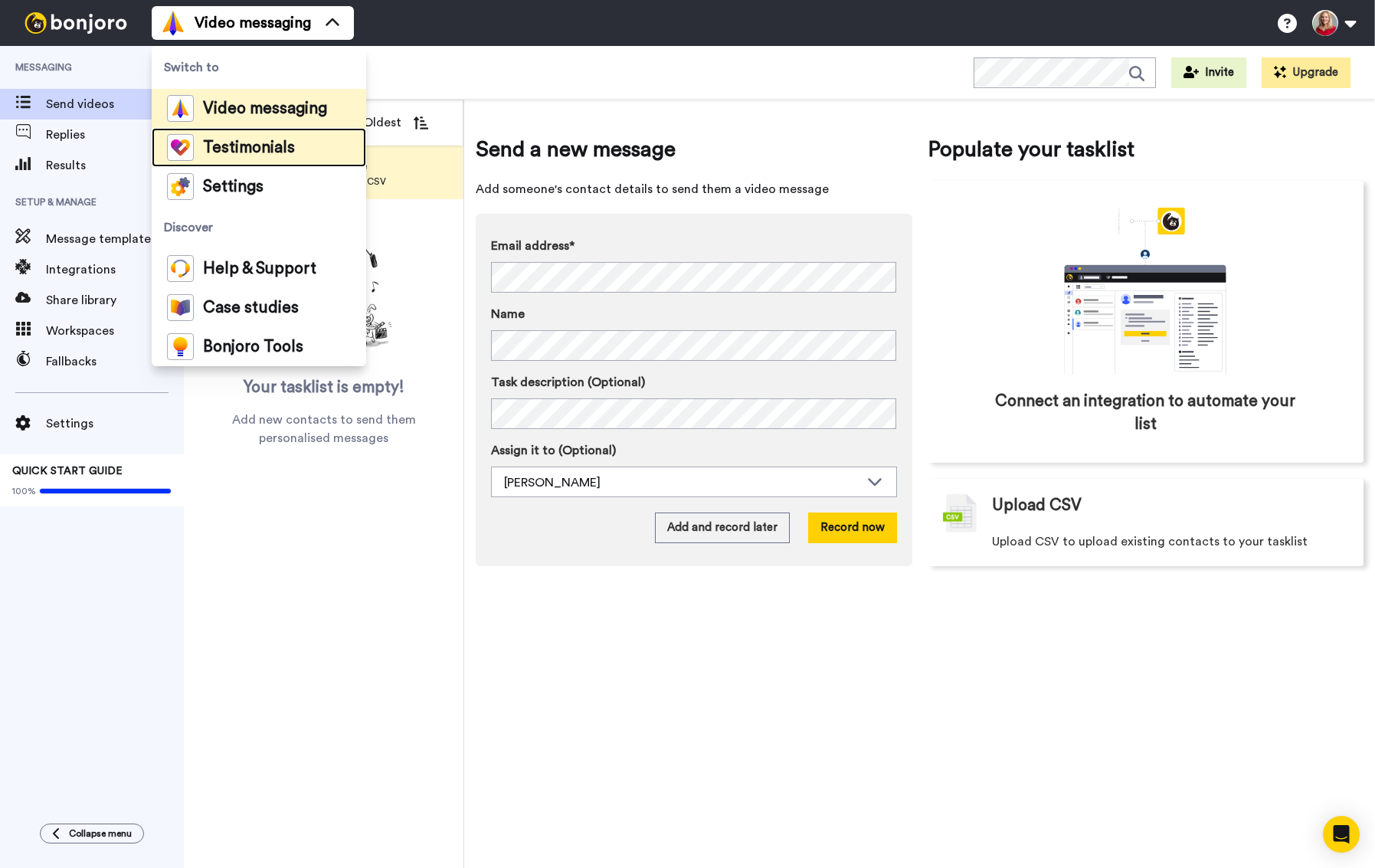
click at [270, 143] on span "Testimonials" at bounding box center [249, 148] width 92 height 15
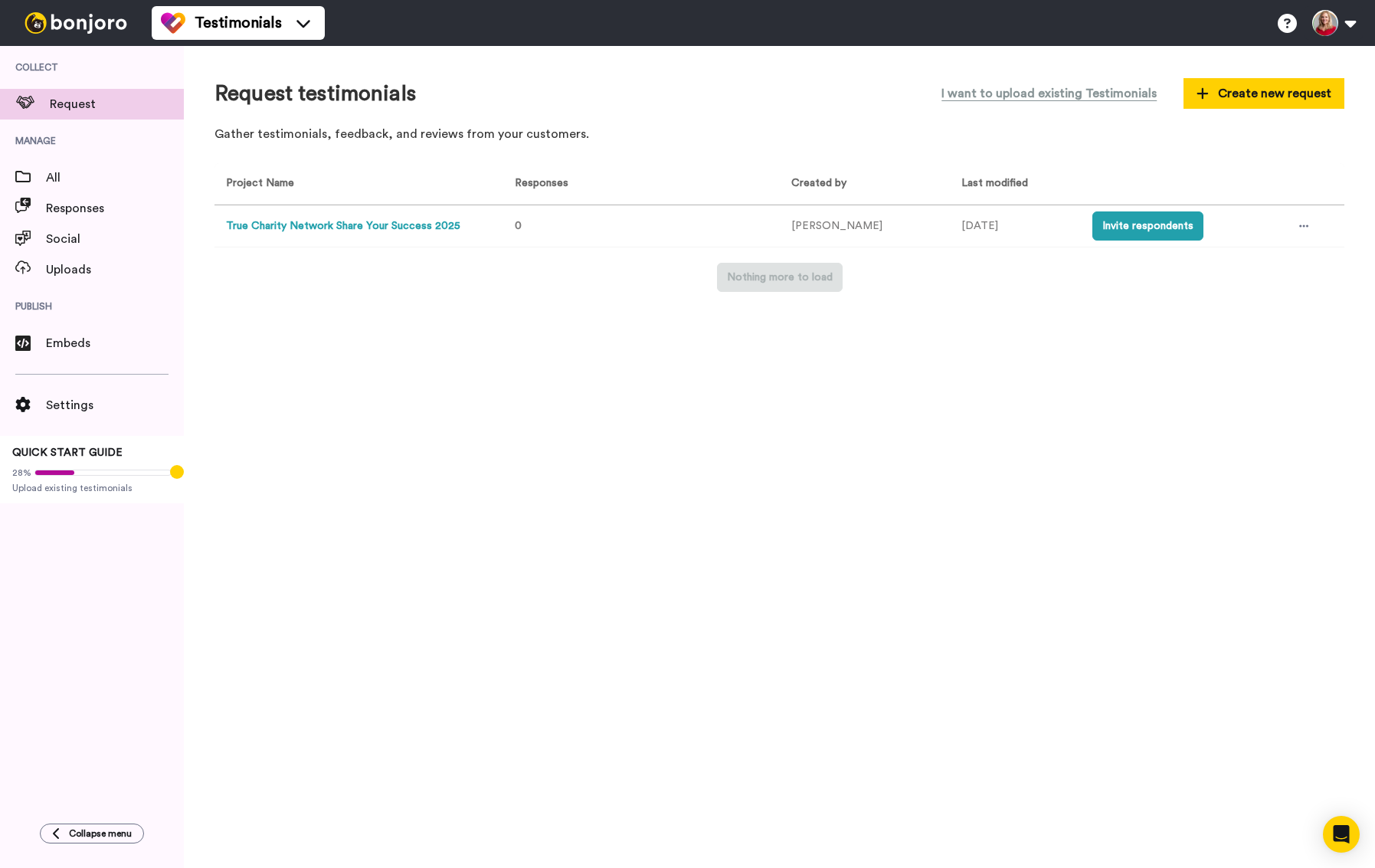
click at [372, 223] on button "True Charity Network Share Your Success 2025" at bounding box center [344, 226] width 235 height 16
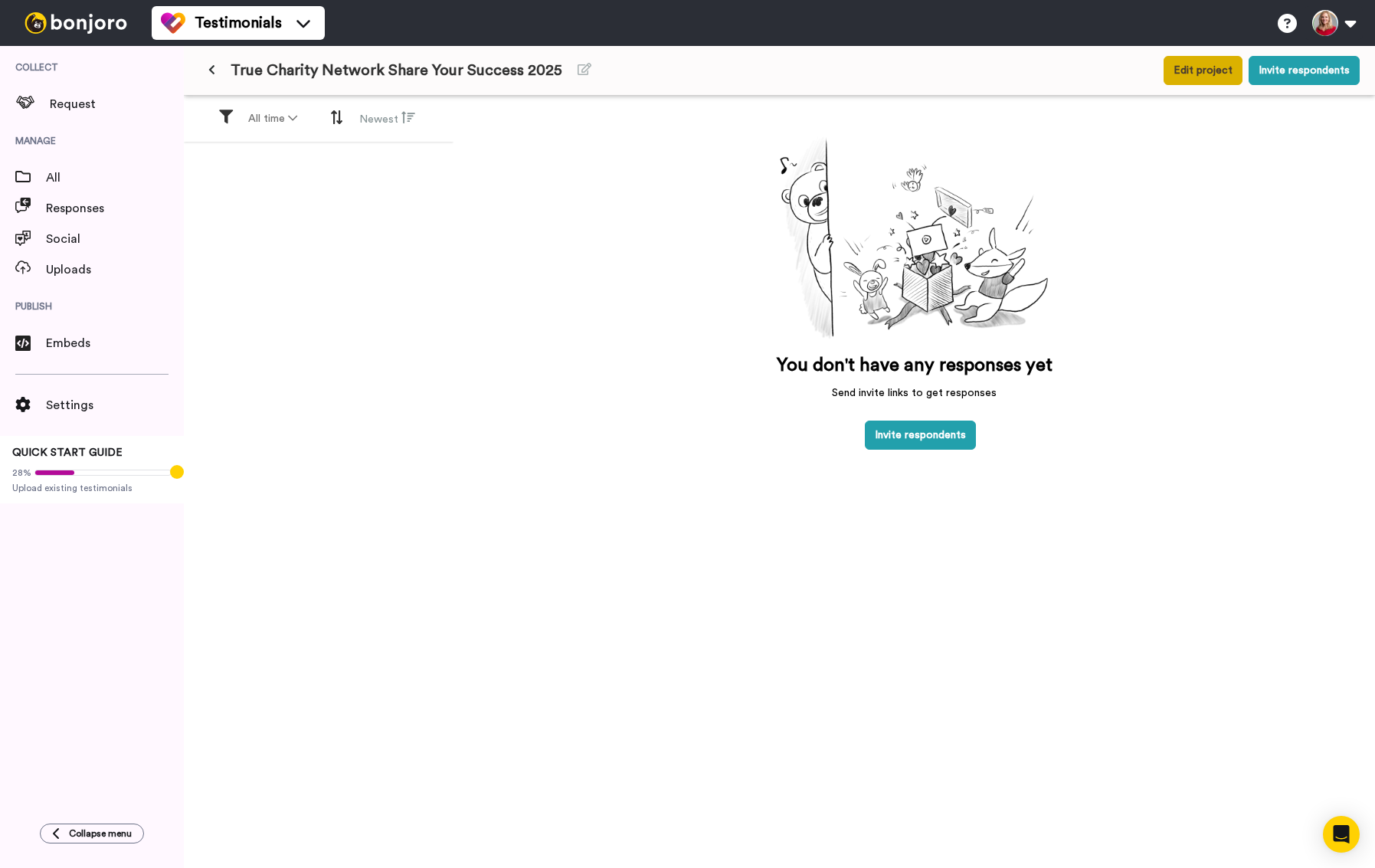
click at [1195, 63] on button "Edit project" at bounding box center [1203, 71] width 79 height 29
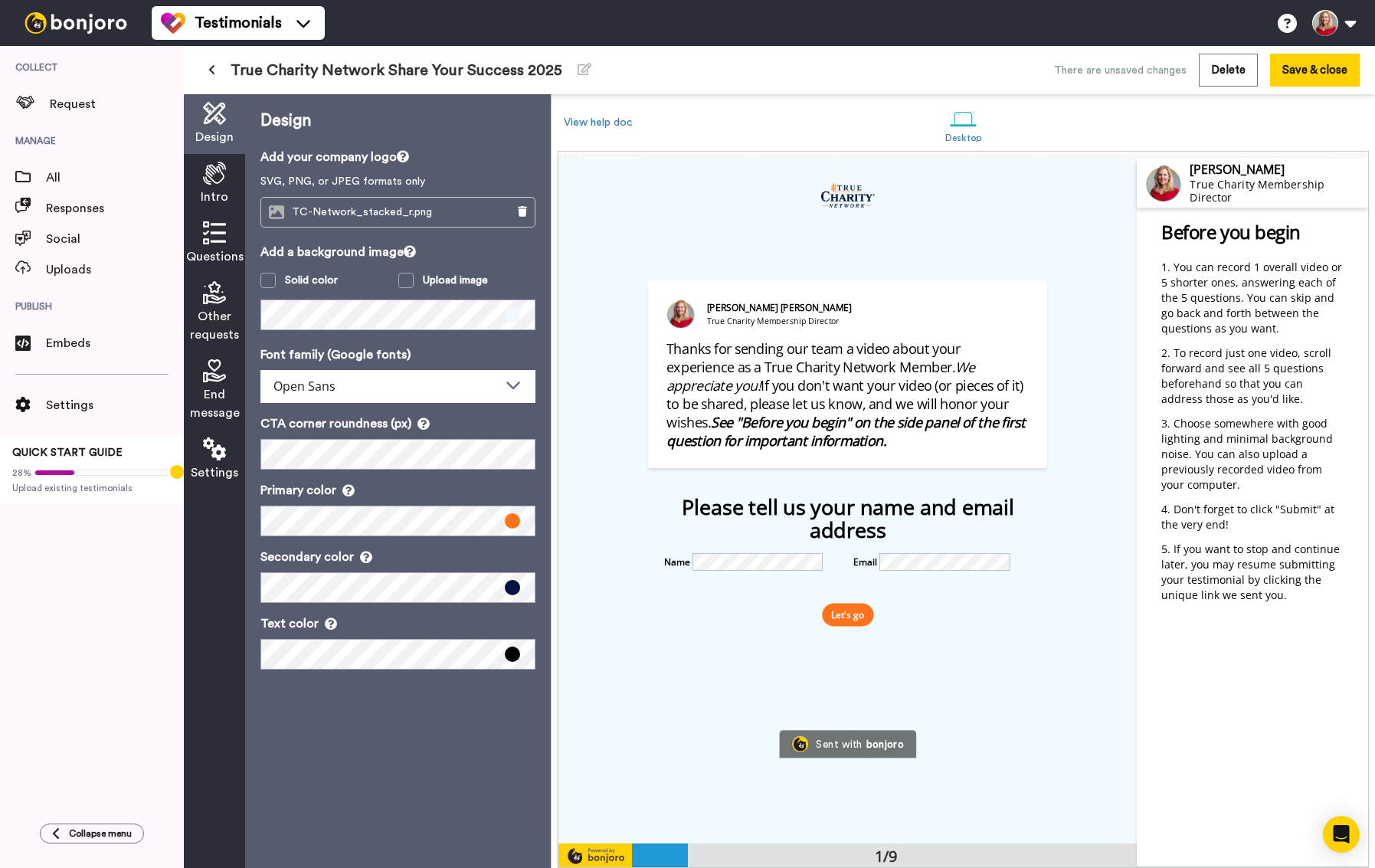
click at [219, 240] on icon at bounding box center [214, 232] width 23 height 23
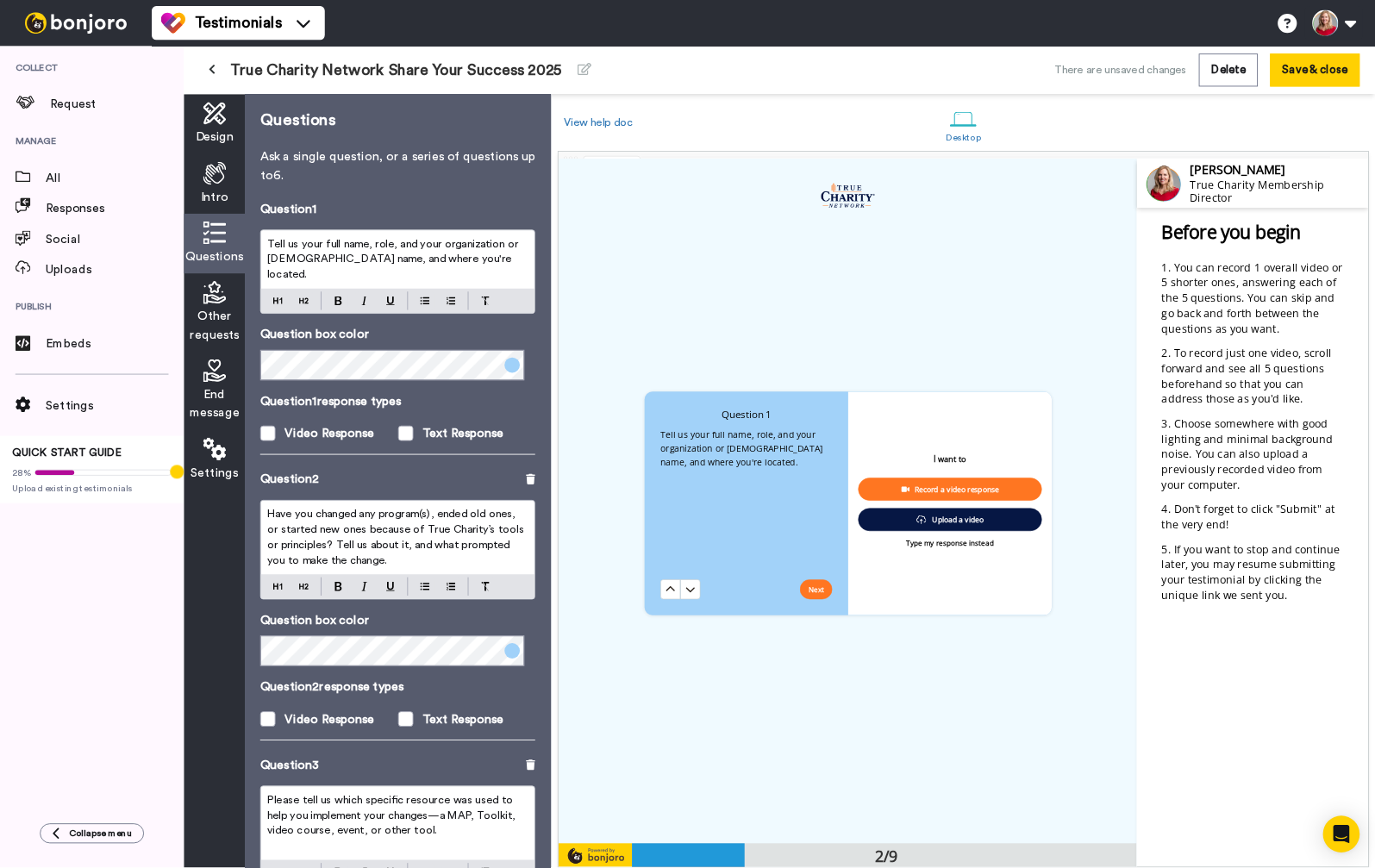
scroll to position [768, 0]
click at [823, 507] on span "Tell us your full name, role, and your organization or church name, and where y…" at bounding box center [836, 503] width 186 height 45
click at [804, 525] on div "Tell us your full name, role, and your organization or church name, and where y…" at bounding box center [840, 566] width 193 height 170
click at [817, 513] on p "Tell us your full name, role, and your organization or church name, and where y…" at bounding box center [840, 504] width 193 height 48
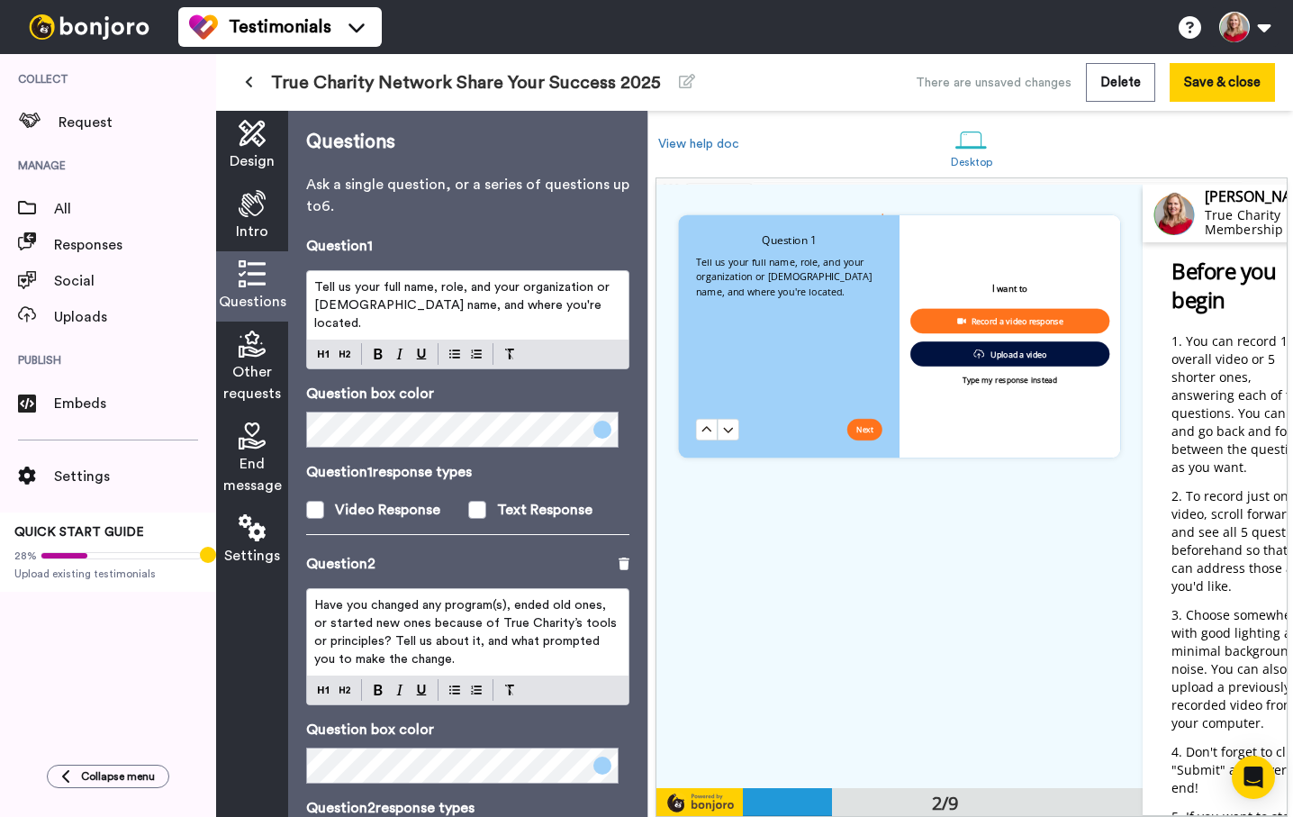
scroll to position [755, 0]
click at [326, 357] on img at bounding box center [323, 354] width 11 height 14
click at [754, 295] on div "Tell us your full name, role, and your organization or church name, and where y…" at bounding box center [789, 335] width 186 height 165
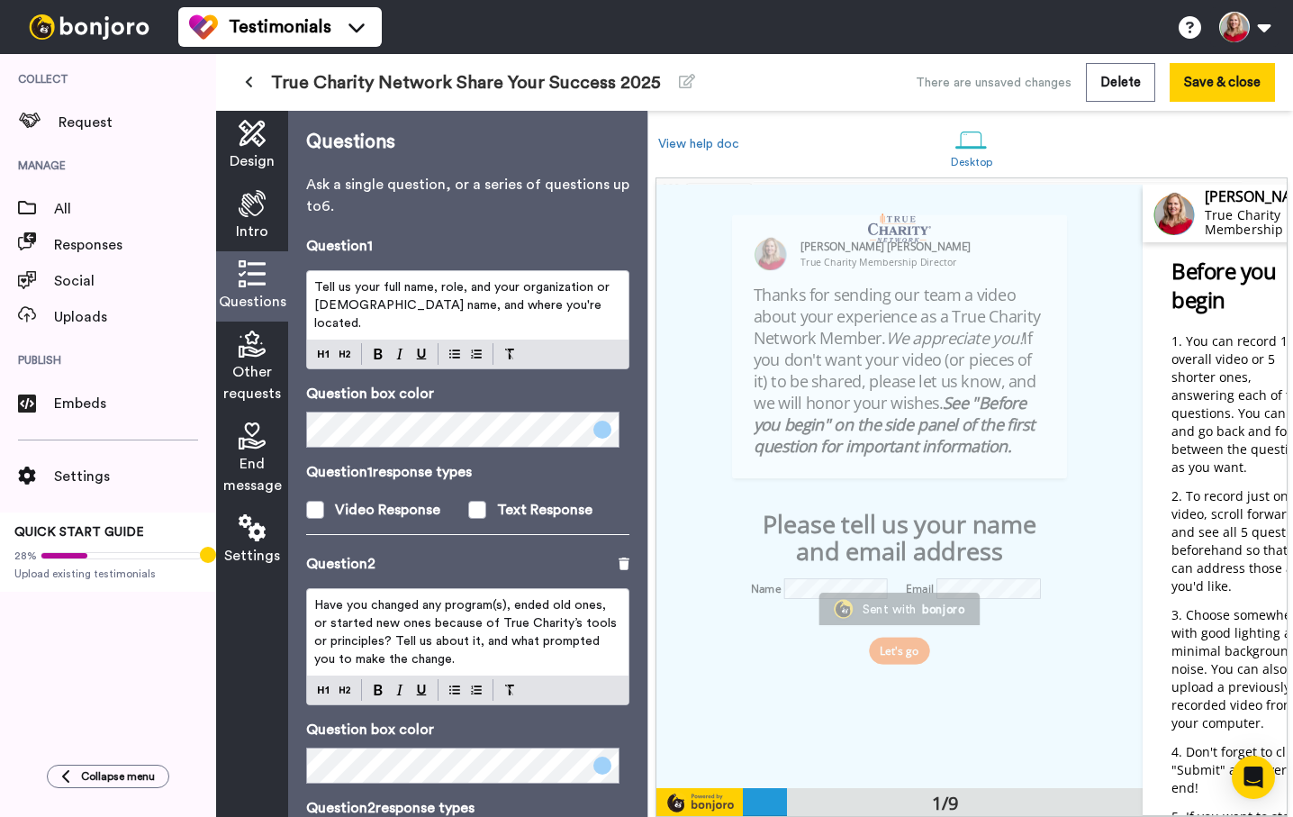
scroll to position [0, 0]
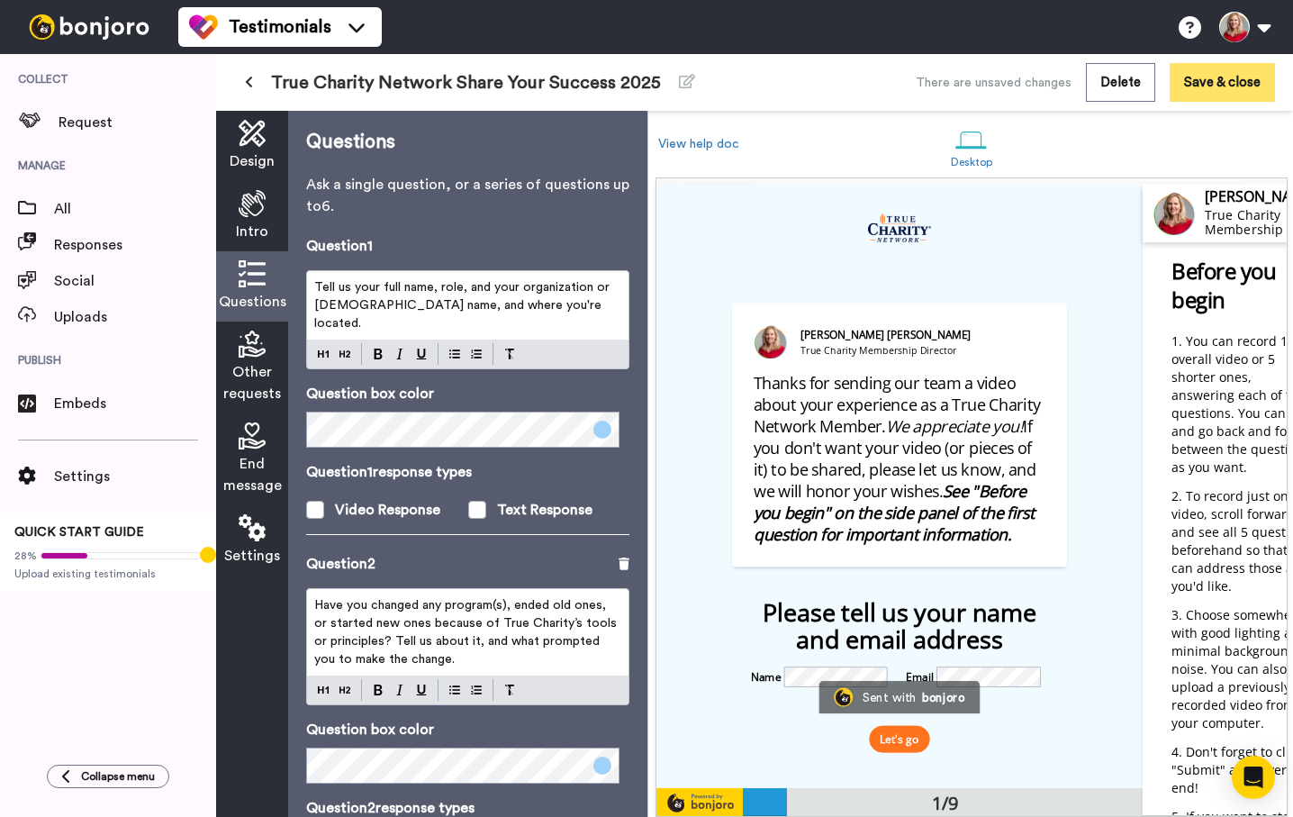
click at [1216, 83] on button "Save & close" at bounding box center [1222, 82] width 105 height 39
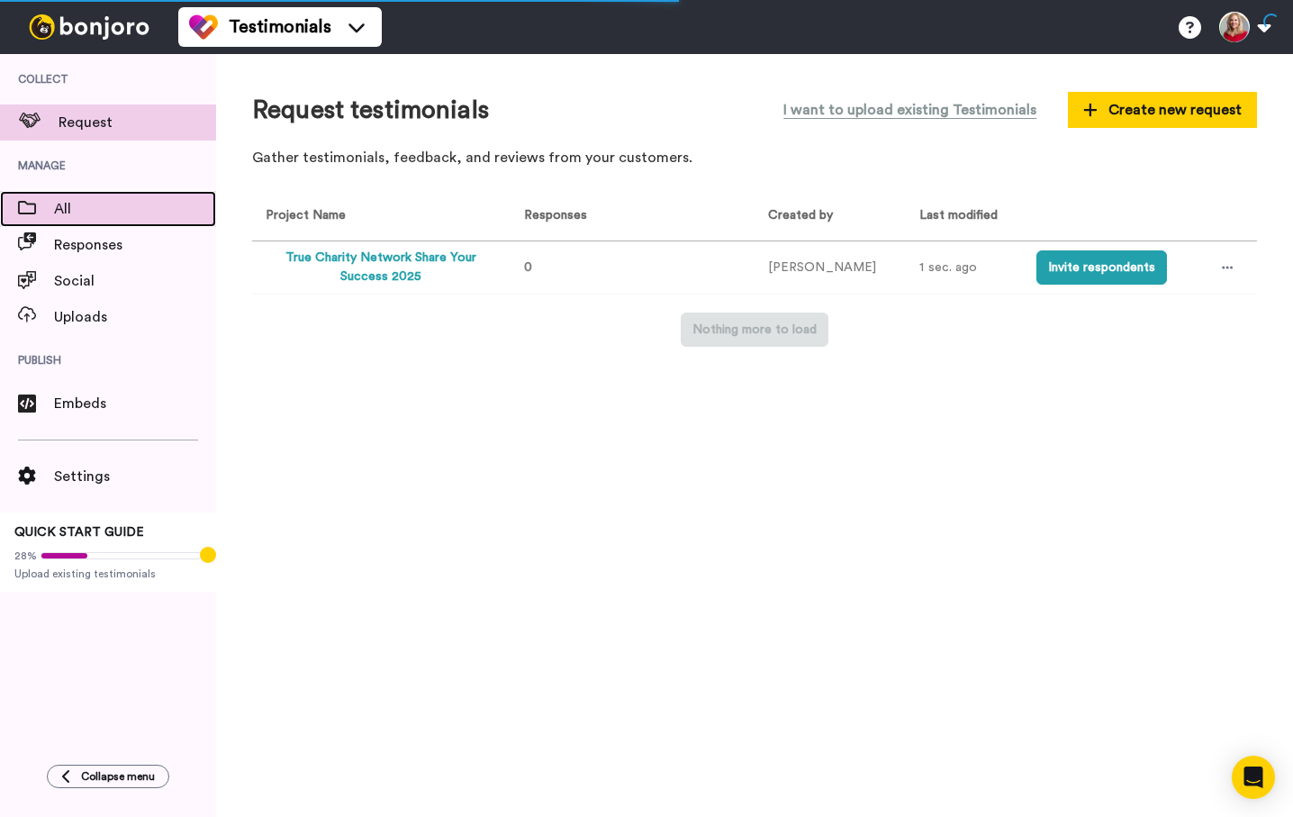
click at [84, 214] on span "All" at bounding box center [135, 209] width 162 height 22
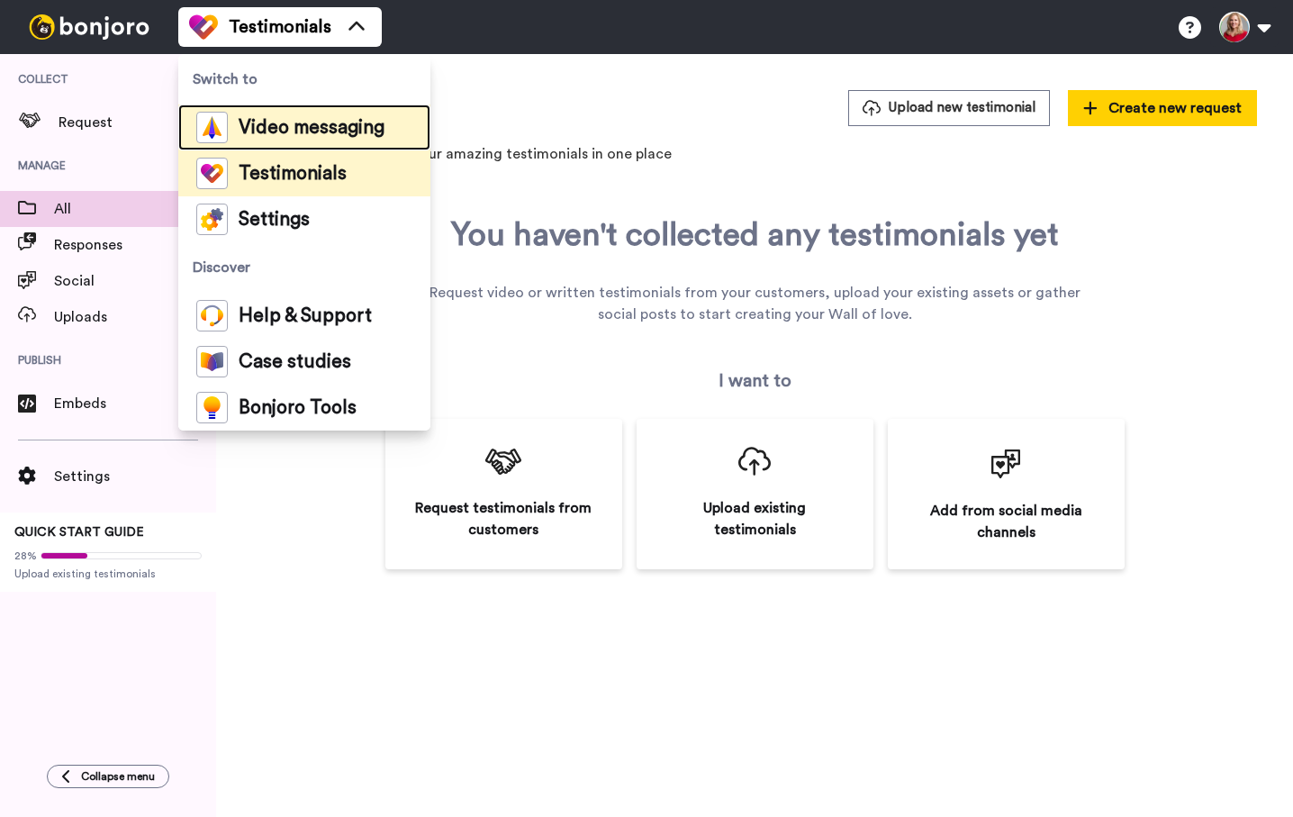
click at [279, 119] on span "Video messaging" at bounding box center [312, 128] width 146 height 18
